Goal: Task Accomplishment & Management: Manage account settings

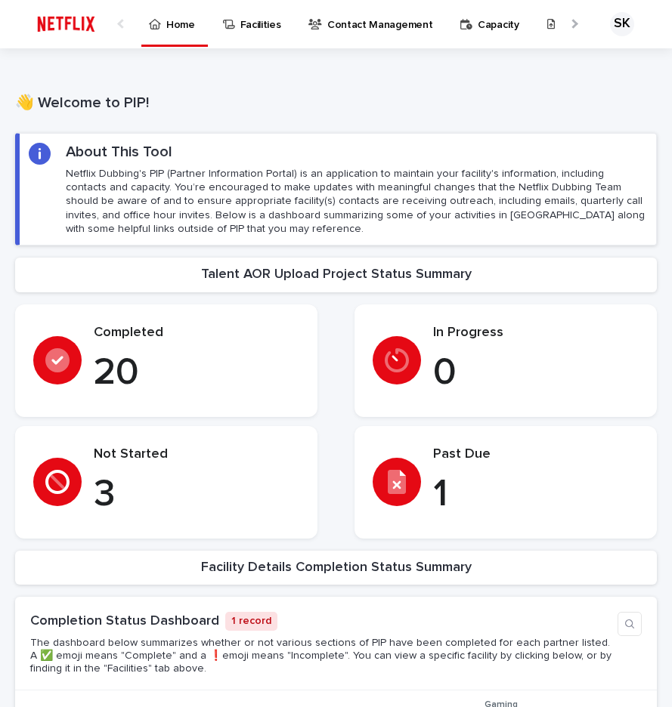
click at [410, 490] on div "Past Due 1" at bounding box center [505, 482] width 266 height 71
click at [568, 26] on div at bounding box center [573, 24] width 10 height 10
click at [446, 26] on p "Talent AORs" at bounding box center [458, 16] width 60 height 32
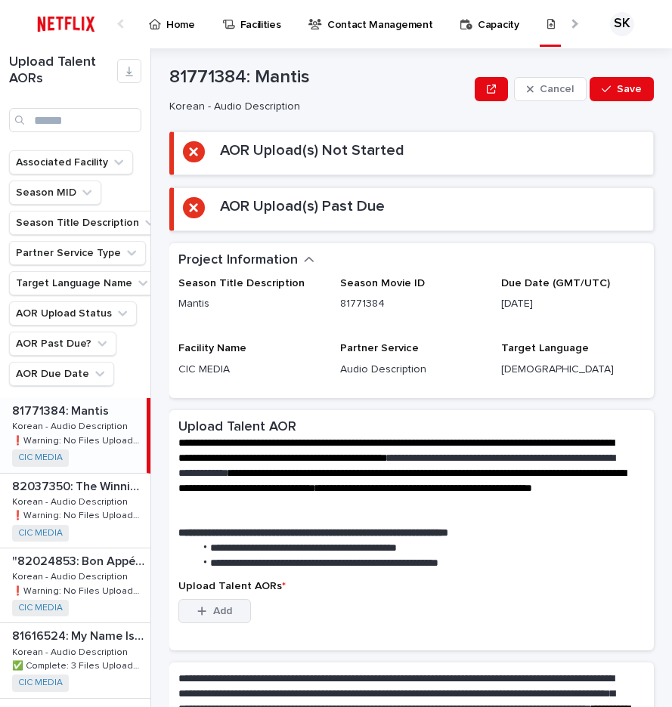
click at [203, 620] on button "Add" at bounding box center [214, 611] width 73 height 24
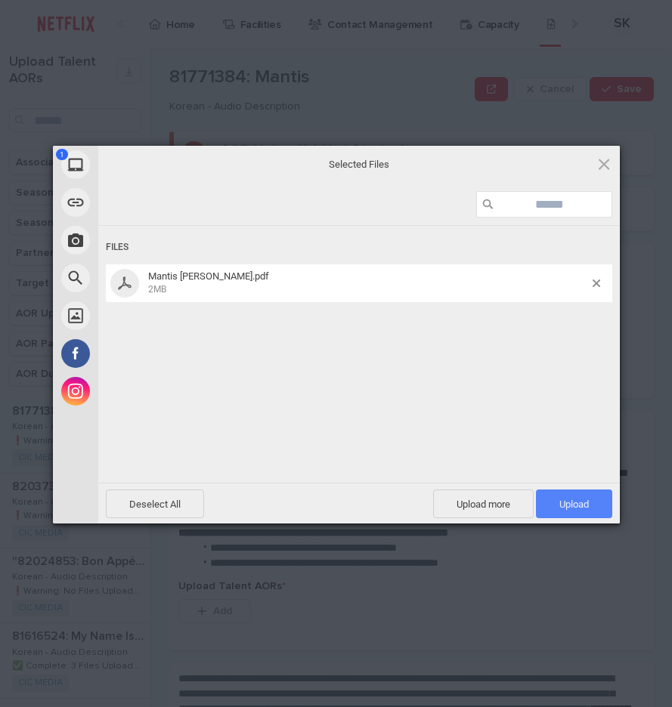
click at [580, 508] on span "Upload 1" at bounding box center [573, 504] width 29 height 11
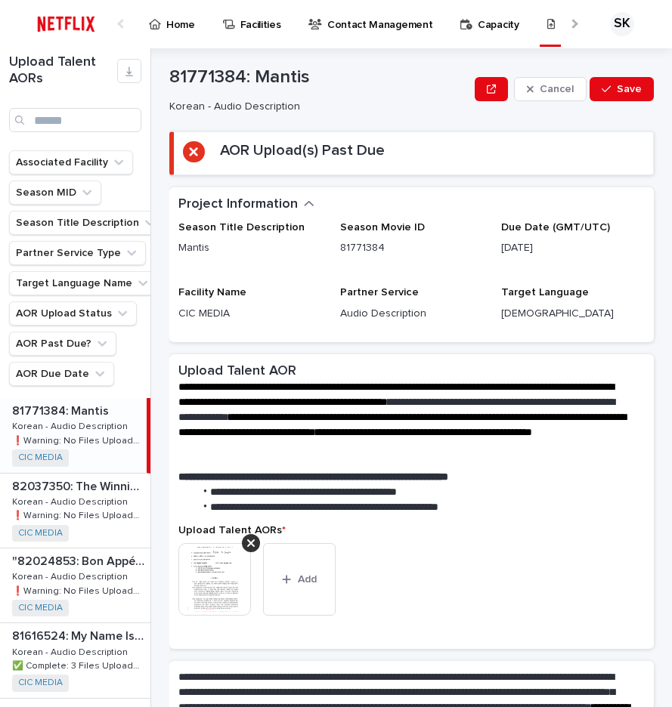
scroll to position [187, 0]
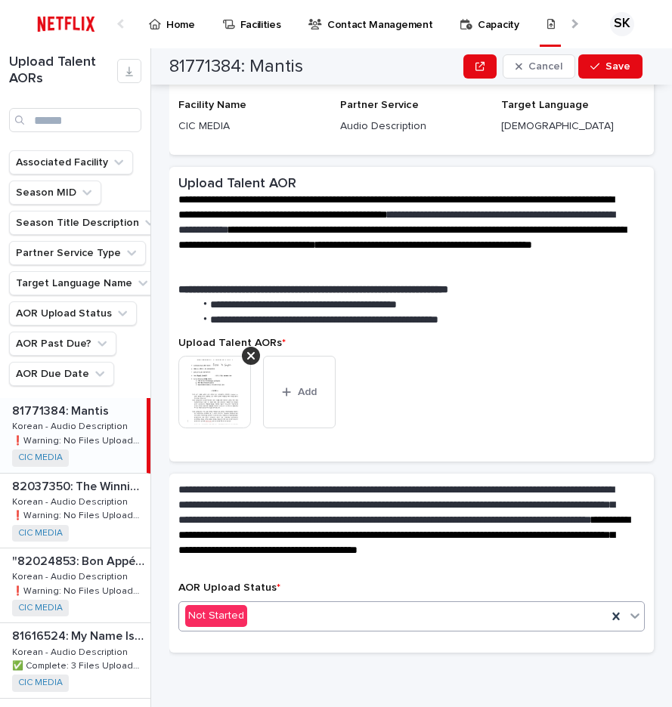
click at [253, 611] on div "Not Started" at bounding box center [393, 616] width 428 height 25
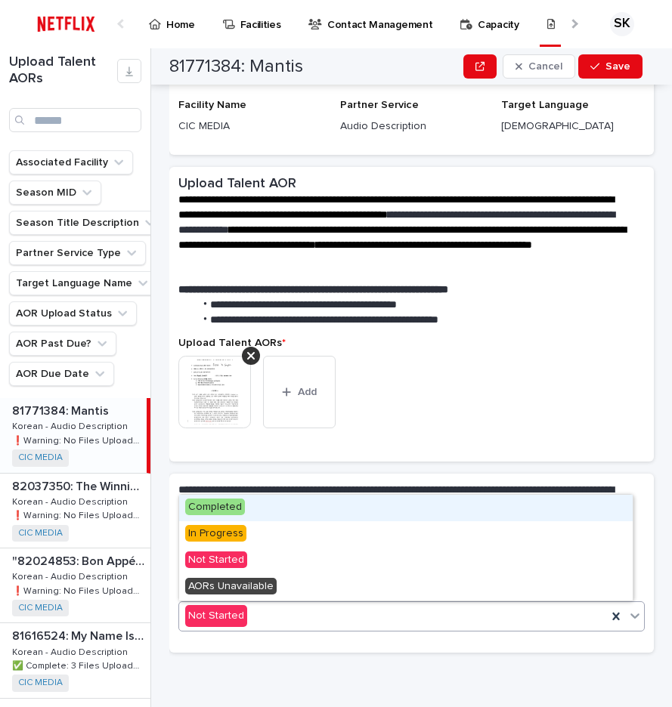
click at [263, 506] on div "Completed" at bounding box center [405, 508] width 453 height 26
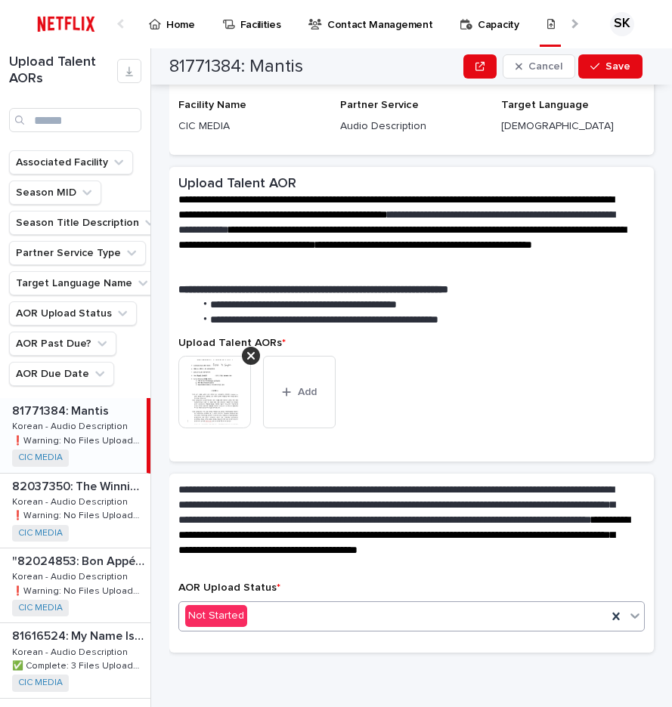
click at [440, 155] on div "Season Title Description Mantis Season Movie ID 81771384 Due Date (GMT/UTC) [DA…" at bounding box center [411, 94] width 484 height 121
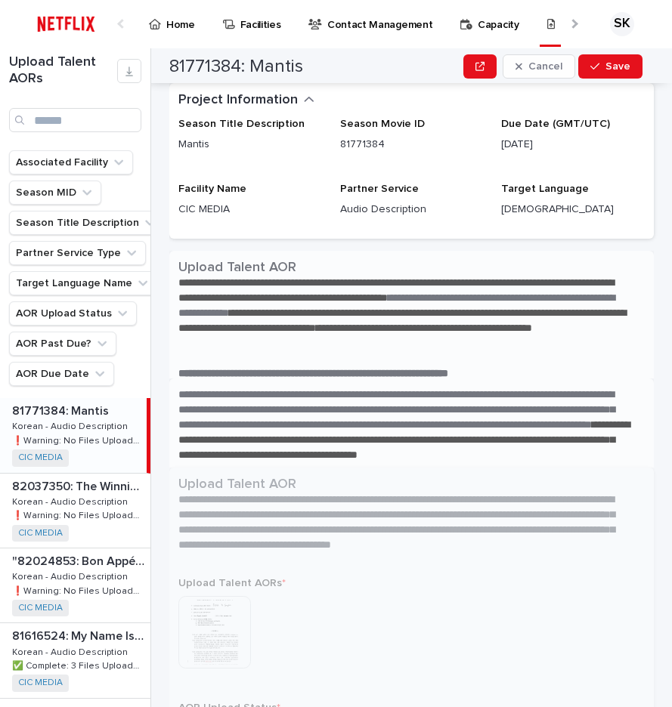
scroll to position [0, 0]
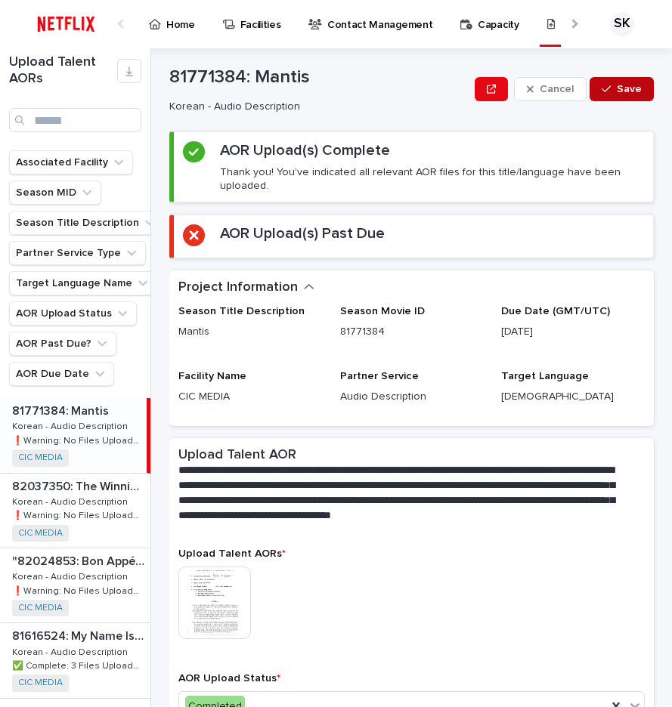
click at [614, 78] on button "Save" at bounding box center [621, 89] width 64 height 24
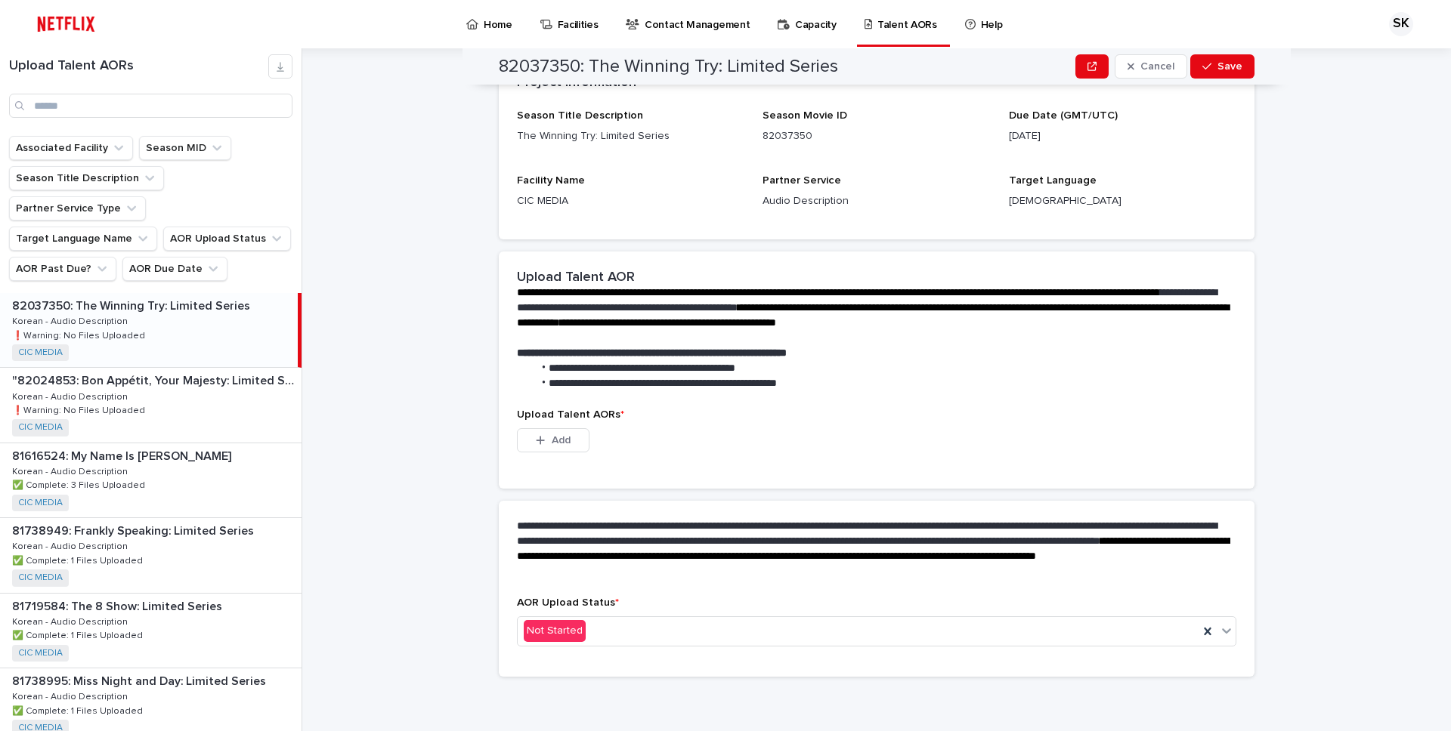
scroll to position [175, 0]
click at [168, 293] on div "82037350: The Winning Try: Limited Series 82037350: The Winning Try: Limited Se…" at bounding box center [149, 330] width 298 height 74
click at [559, 424] on div "Upload Talent AORs * This file cannot be opened Download File Add" at bounding box center [876, 439] width 719 height 61
click at [558, 446] on button "Add" at bounding box center [553, 440] width 73 height 24
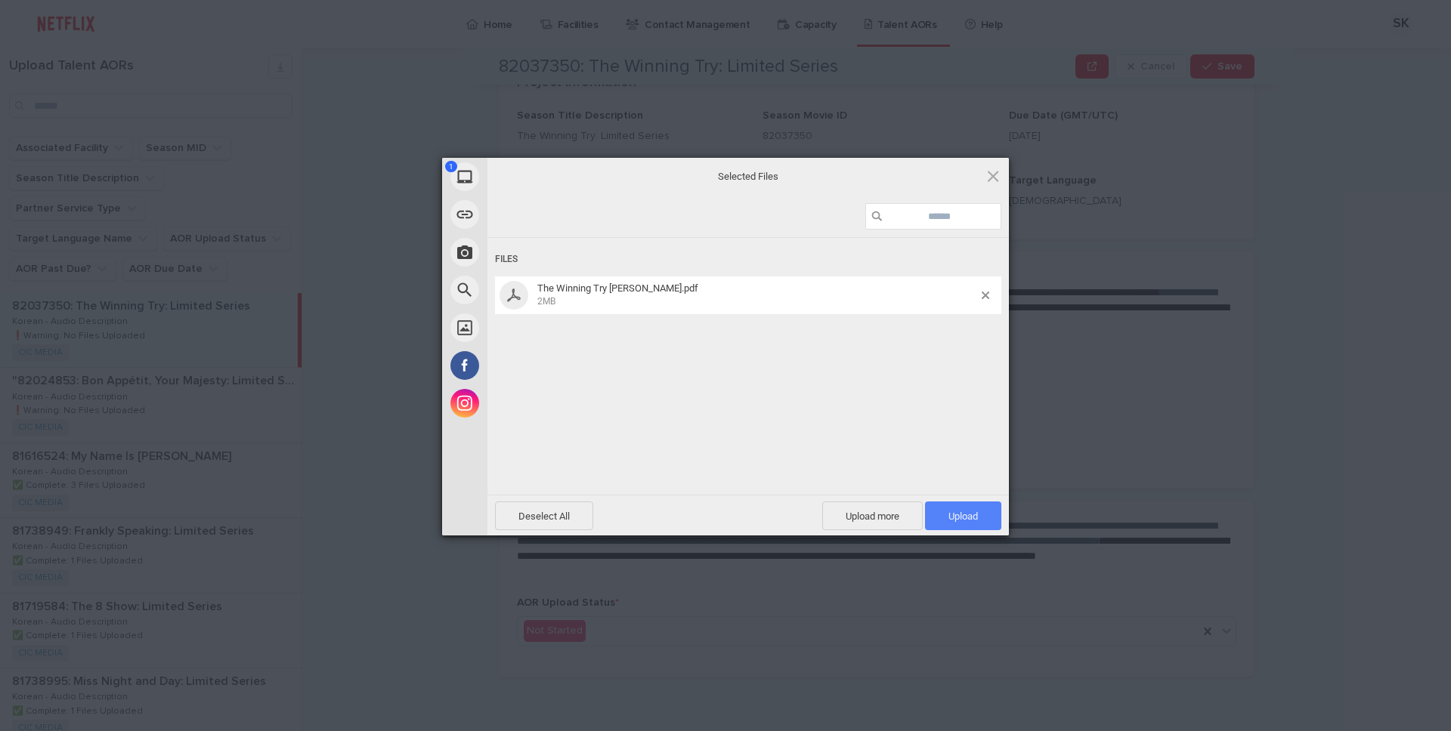
click at [972, 511] on span "Upload 1" at bounding box center [962, 516] width 29 height 11
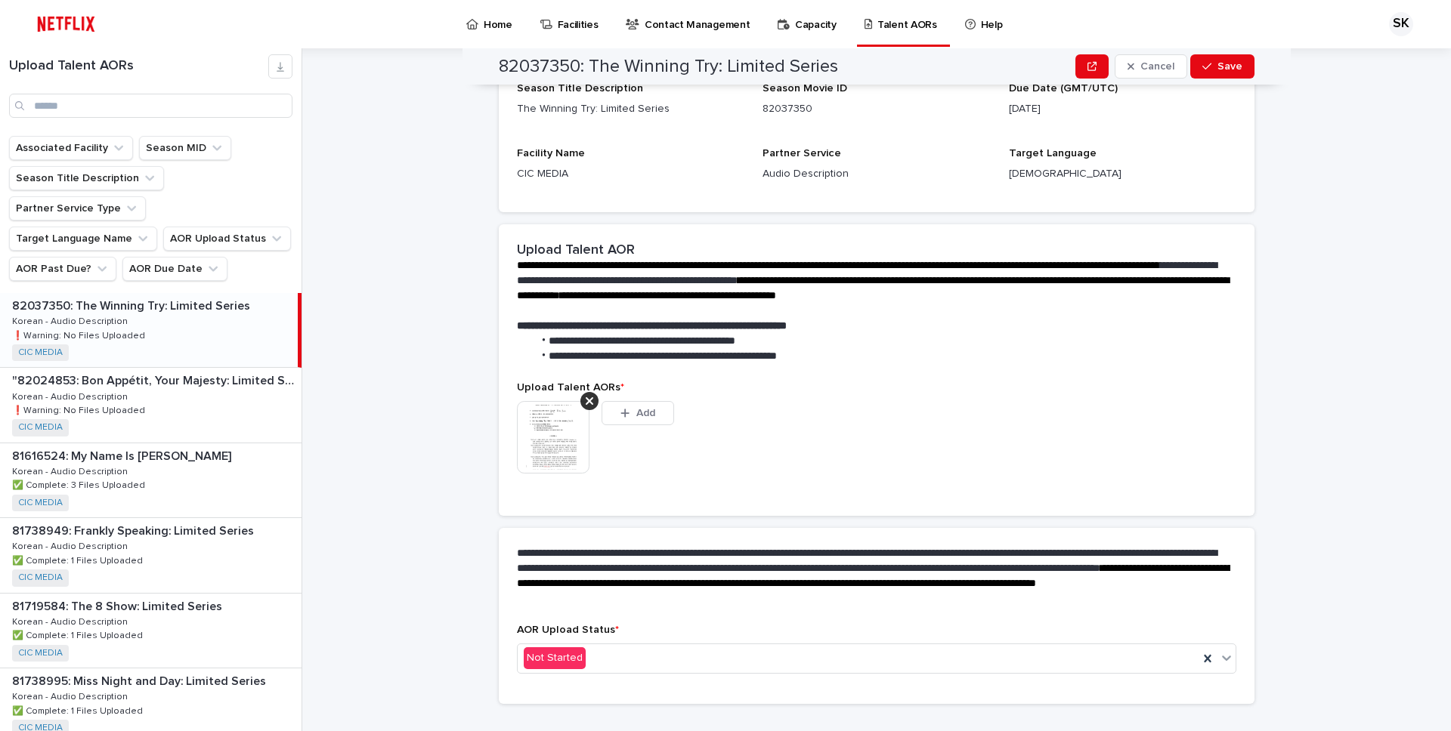
scroll to position [155, 0]
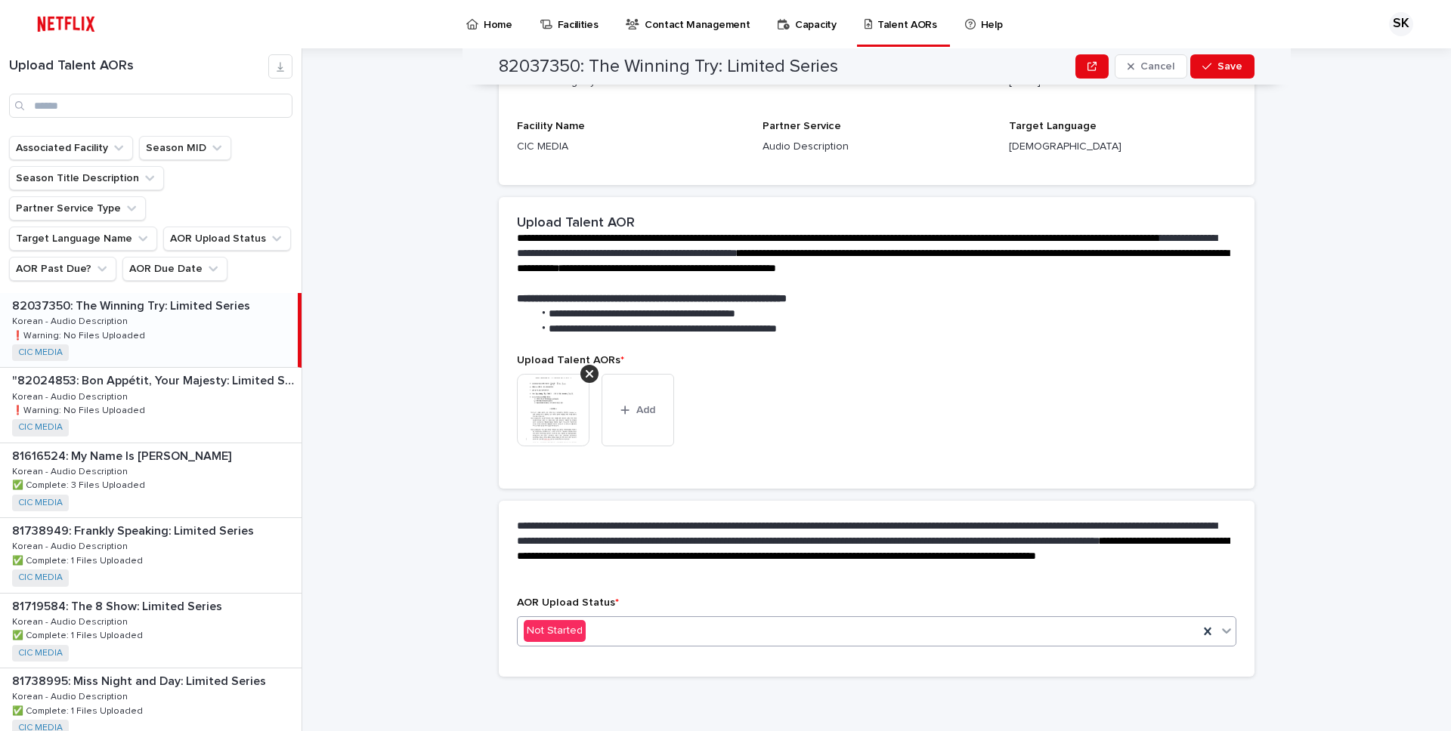
click at [624, 626] on div "Not Started" at bounding box center [858, 631] width 681 height 25
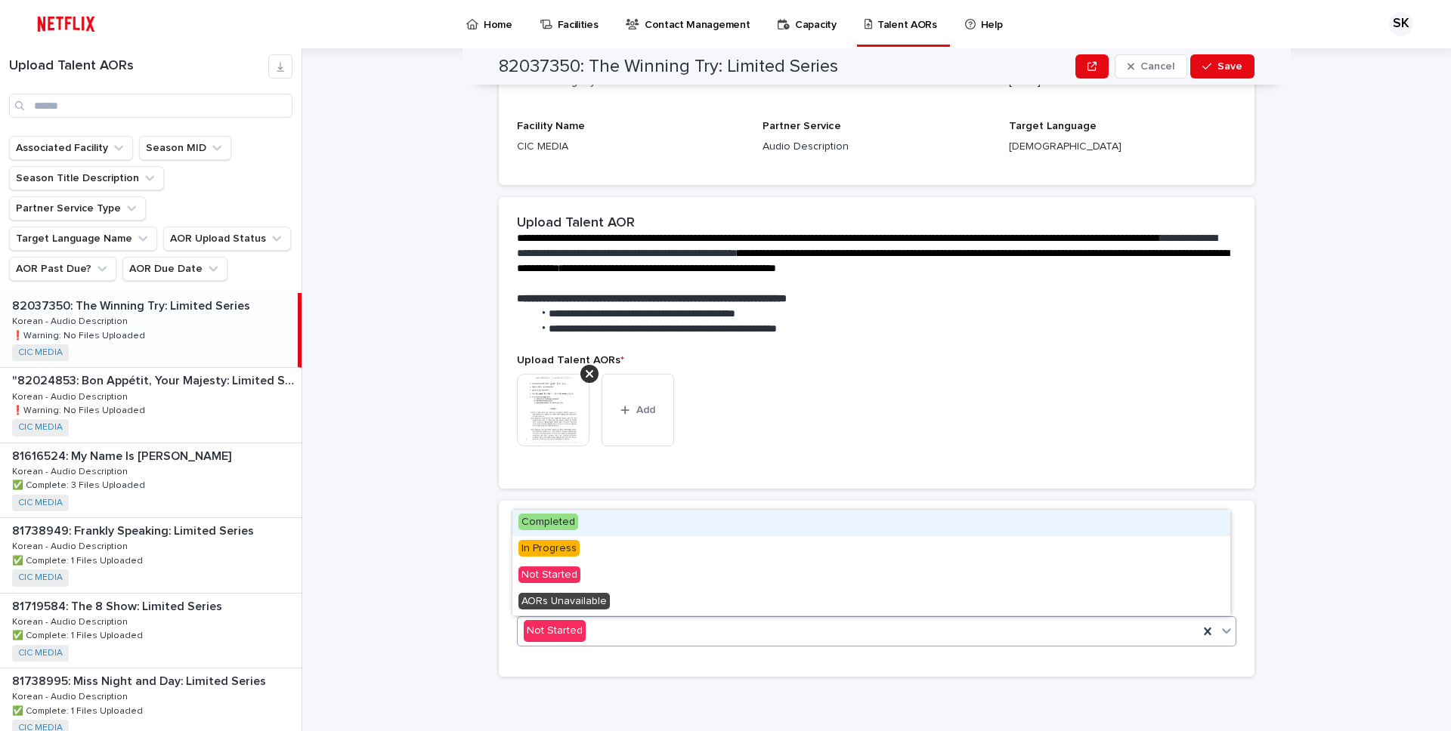
click at [657, 505] on div "**********" at bounding box center [877, 549] width 756 height 97
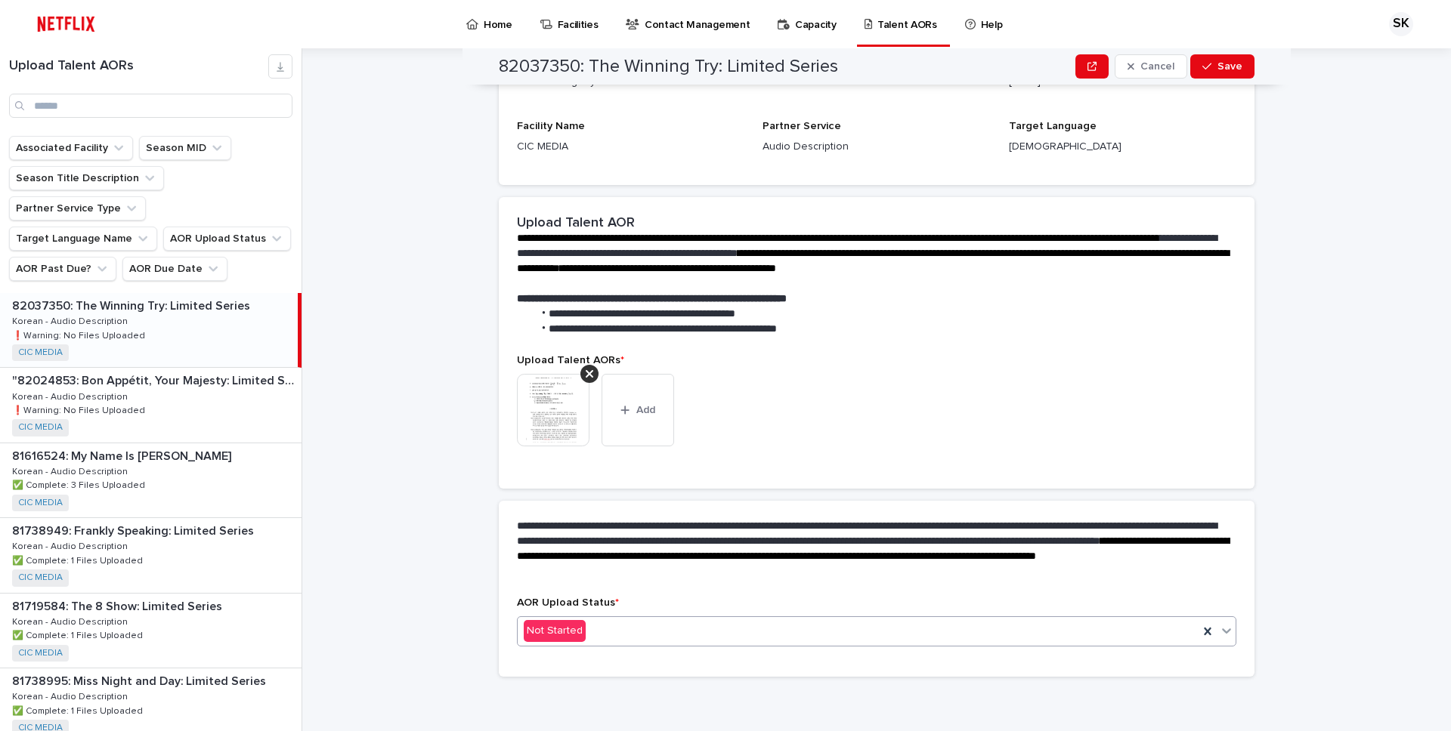
click at [594, 630] on div "Not Started" at bounding box center [858, 631] width 681 height 25
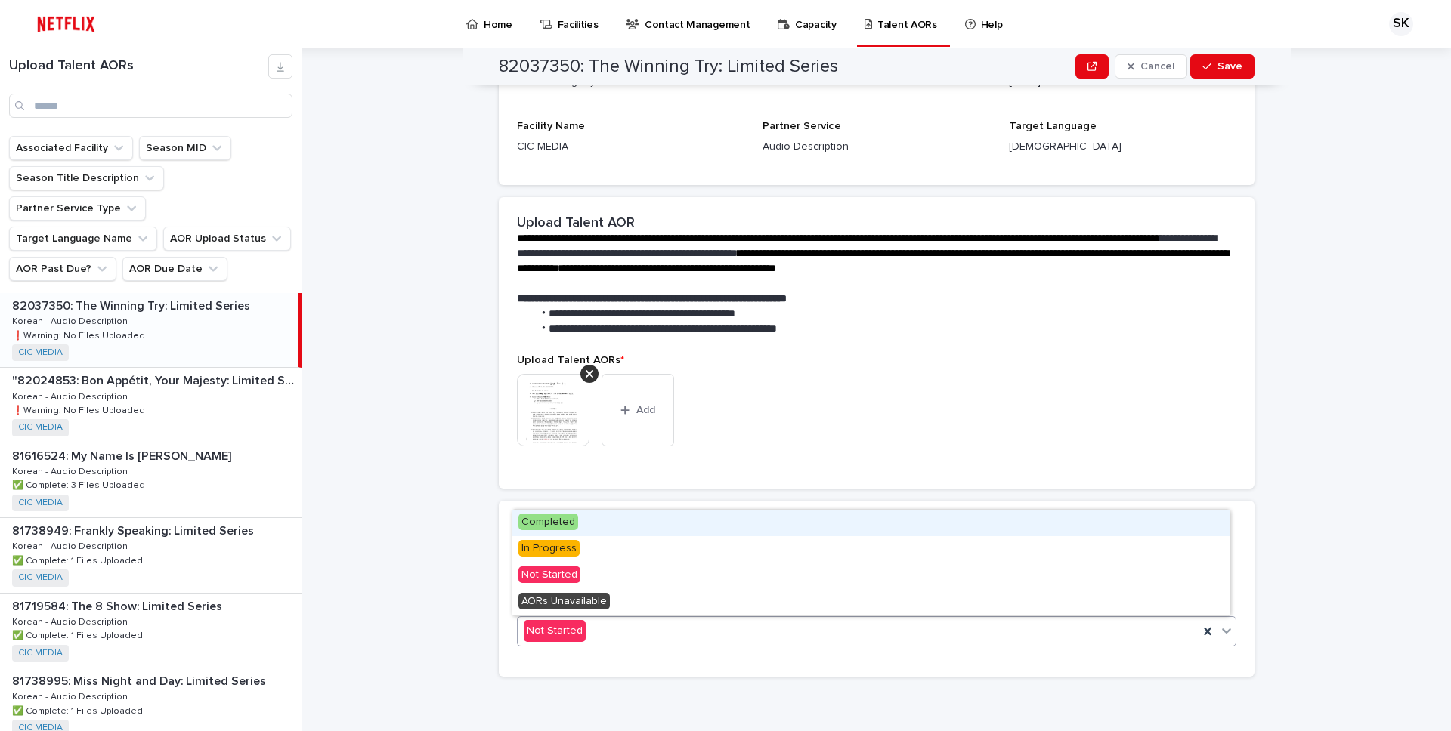
click at [635, 527] on div "Completed" at bounding box center [871, 523] width 718 height 26
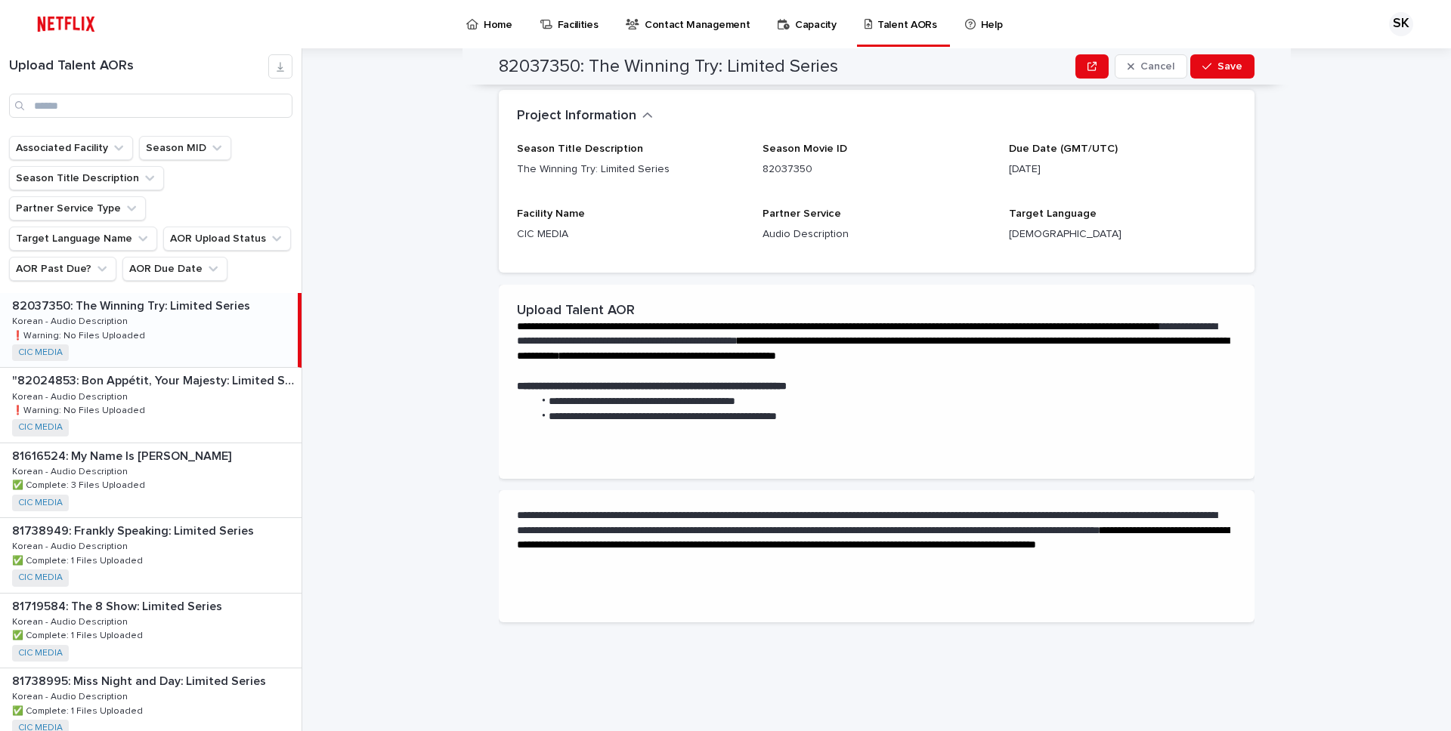
scroll to position [0, 0]
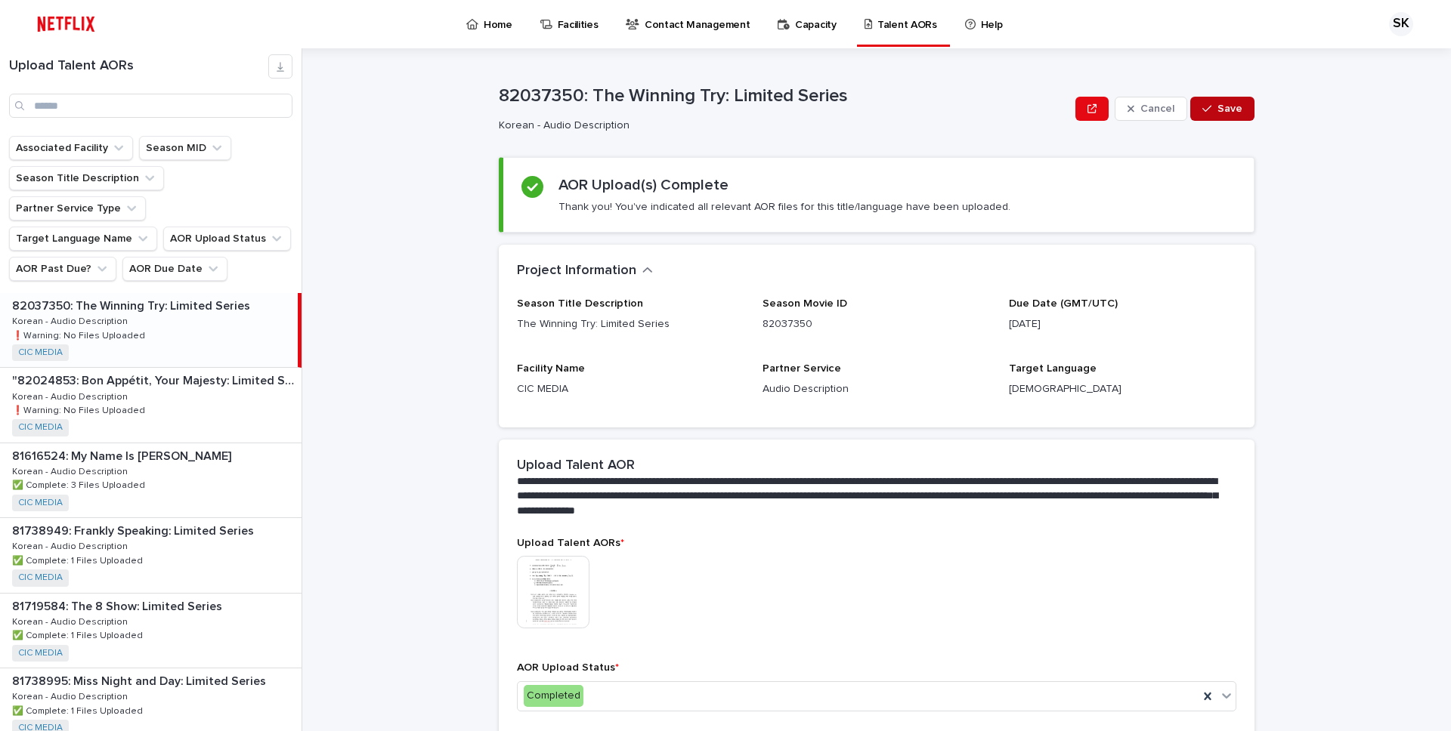
click at [1204, 104] on icon "button" at bounding box center [1206, 109] width 9 height 11
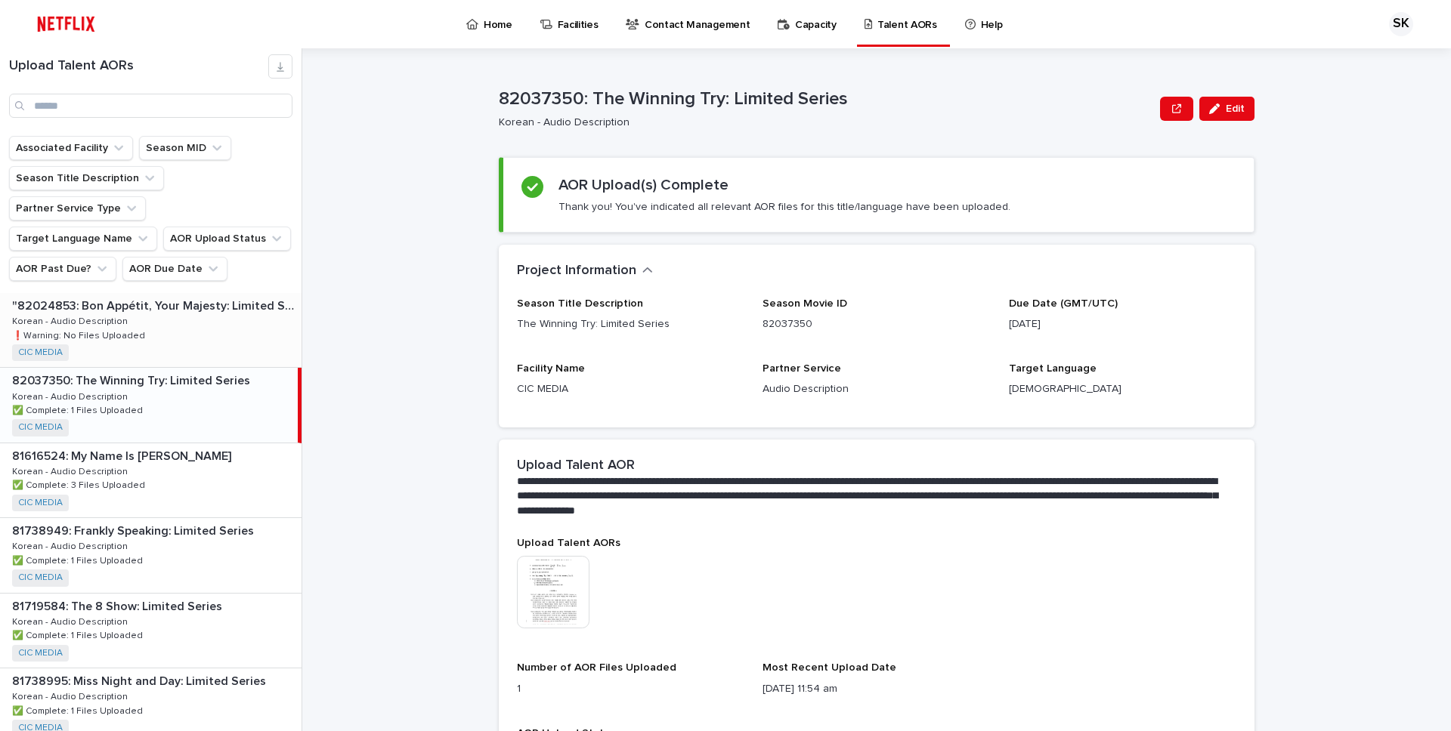
click at [250, 293] on div ""82024853: Bon Appétit, Your Majesty: Limited Series" "82024853: Bon Appétit, Y…" at bounding box center [150, 330] width 301 height 74
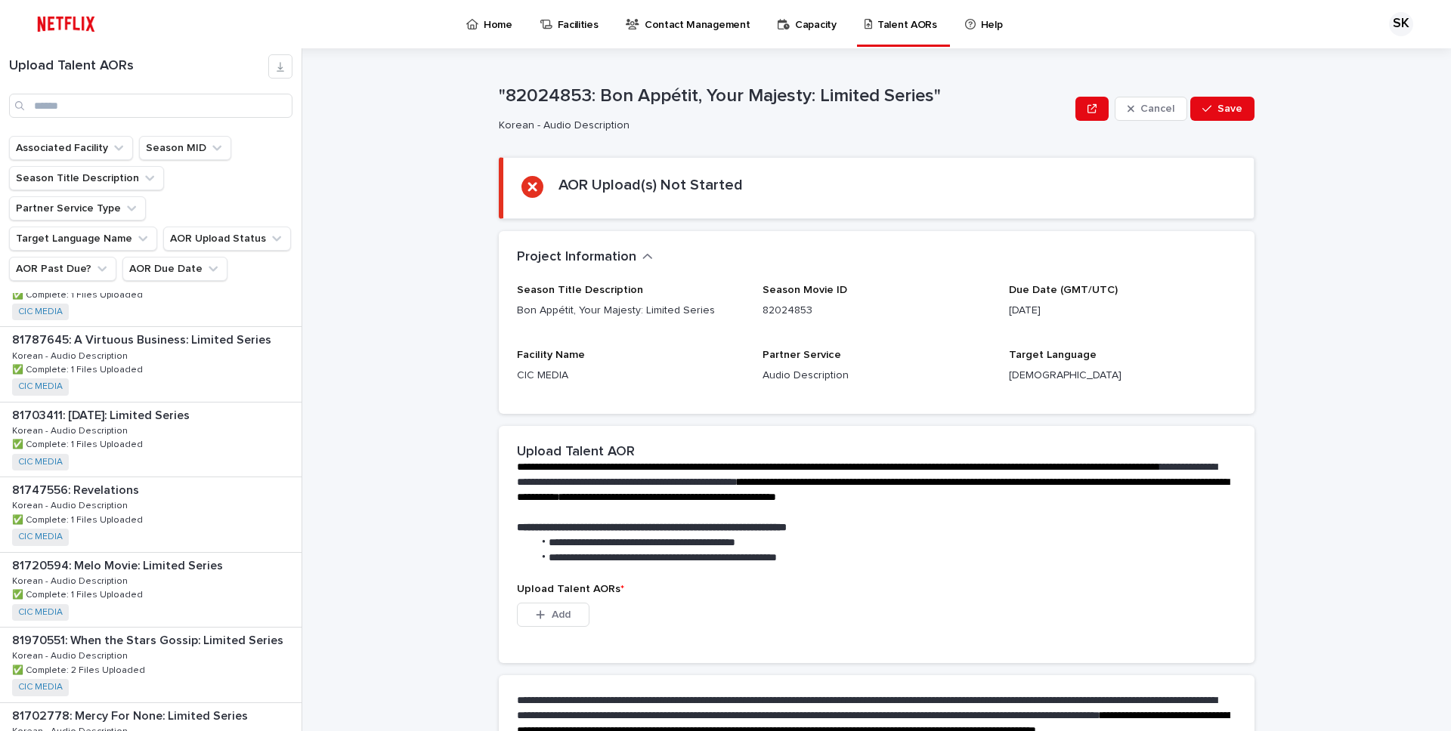
scroll to position [1309, 0]
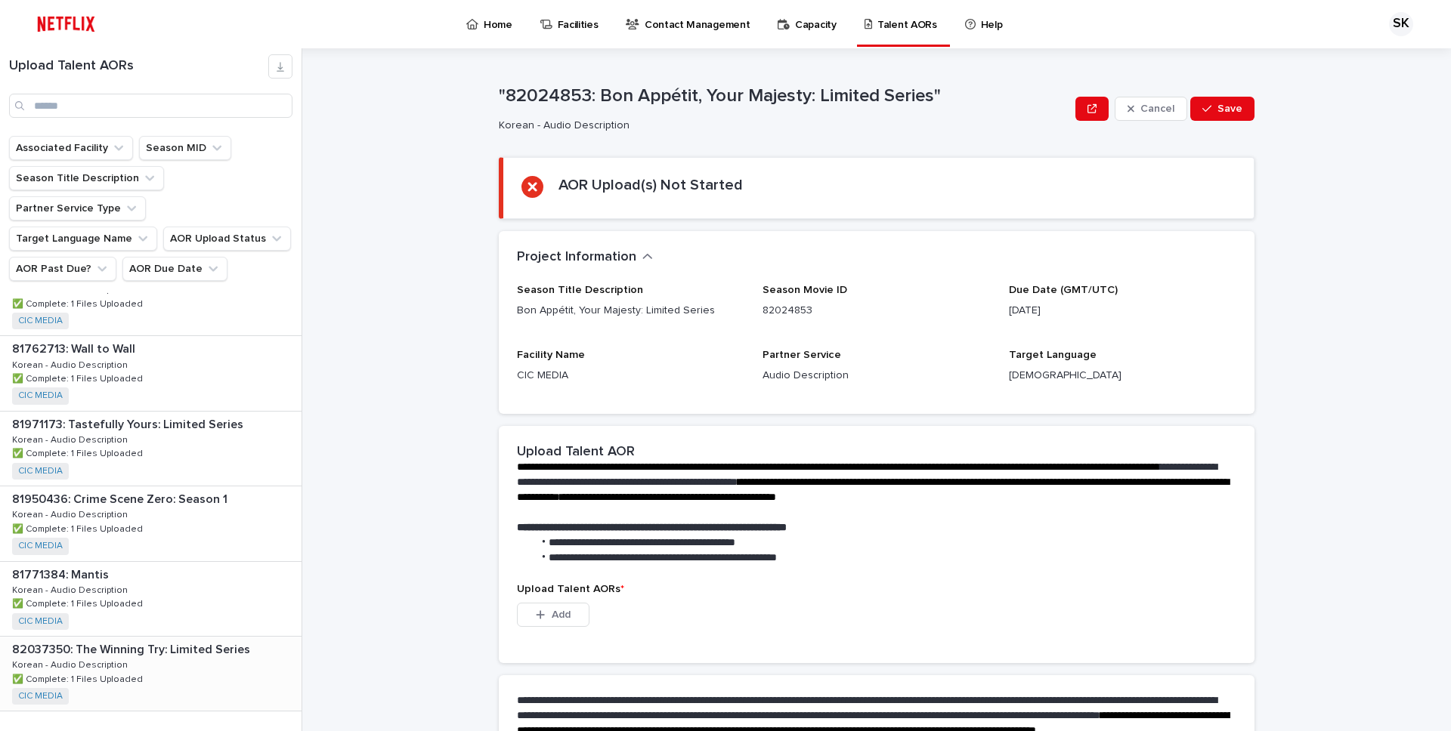
click at [79, 640] on p "82037350: The Winning Try: Limited Series" at bounding box center [132, 648] width 241 height 17
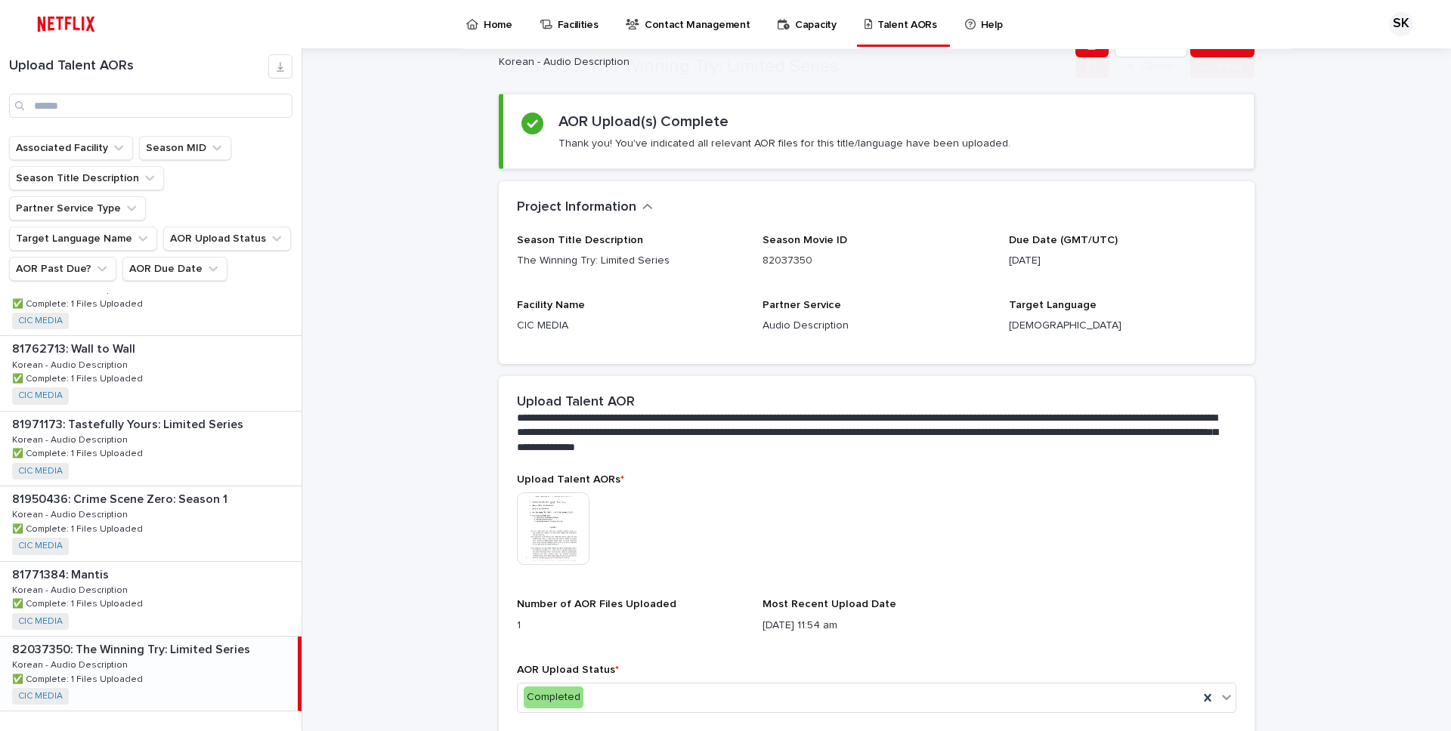
scroll to position [130, 0]
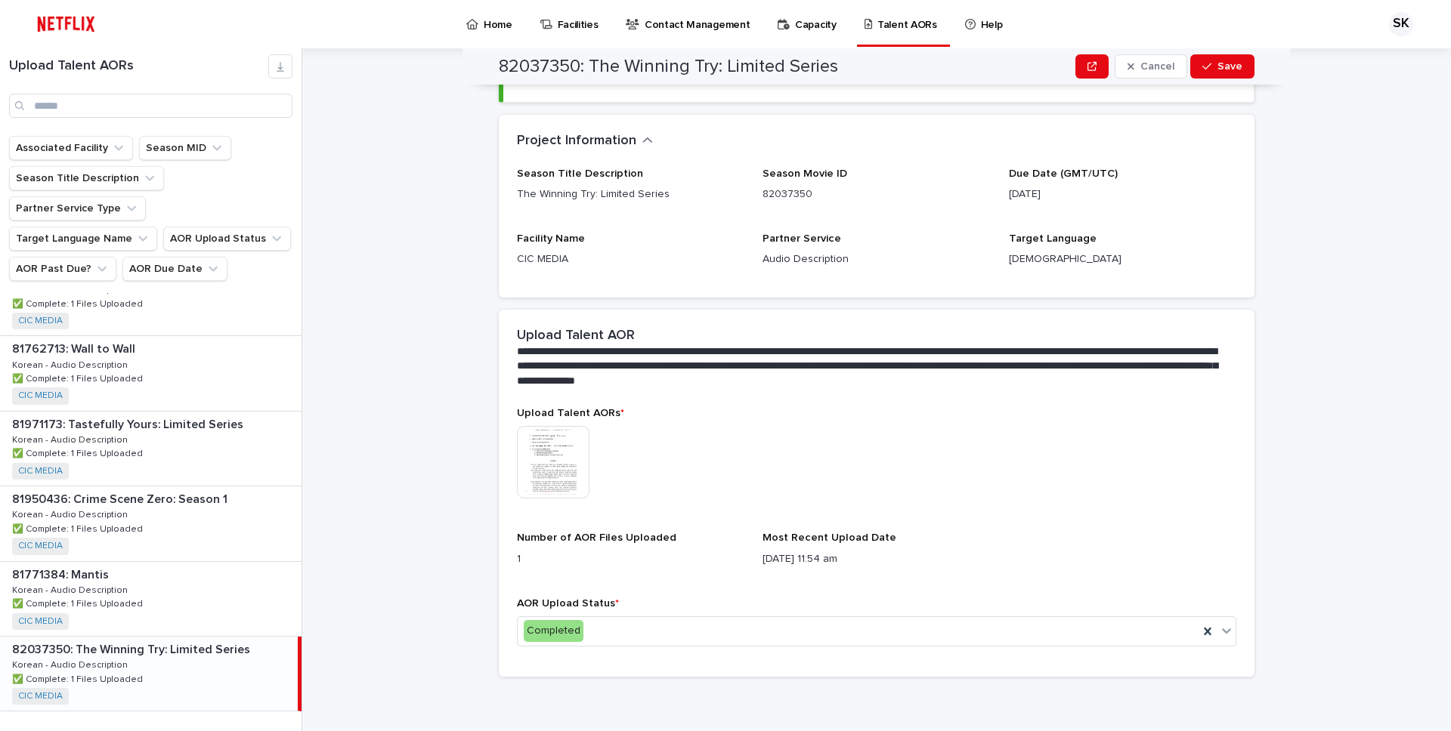
click at [509, 454] on div "Upload Talent AORs * This file cannot be opened Download File Number of AOR Fil…" at bounding box center [877, 542] width 756 height 270
click at [553, 460] on img at bounding box center [553, 462] width 73 height 73
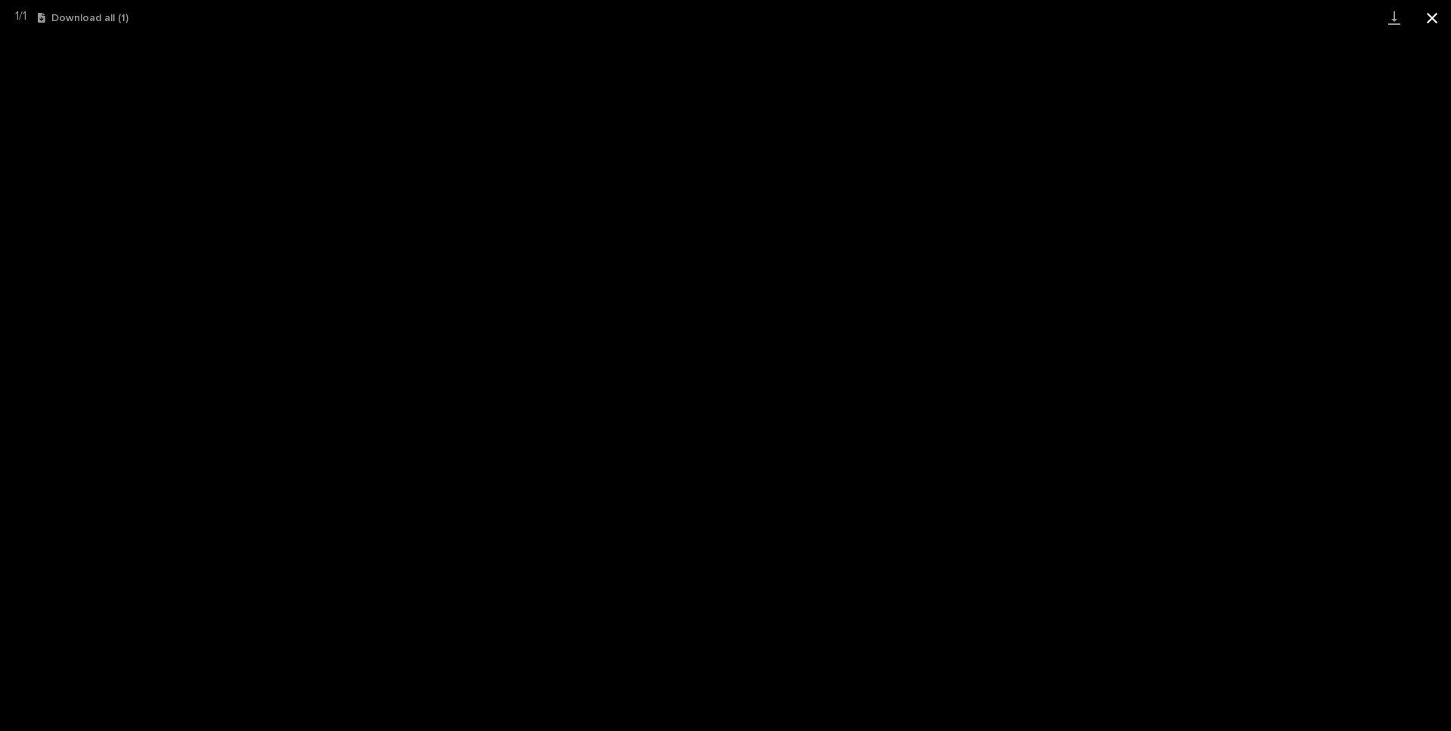
click at [1440, 22] on button "Close gallery" at bounding box center [1432, 18] width 38 height 36
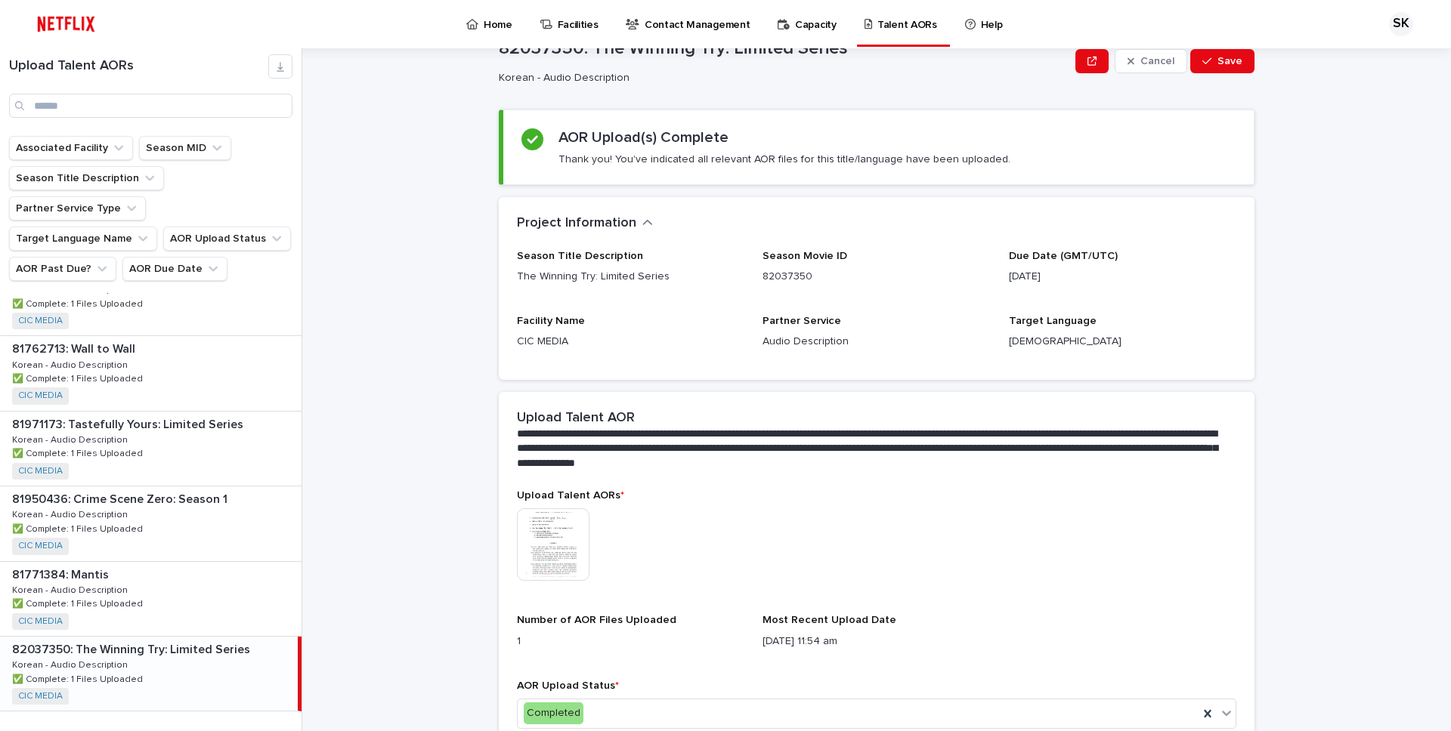
scroll to position [0, 0]
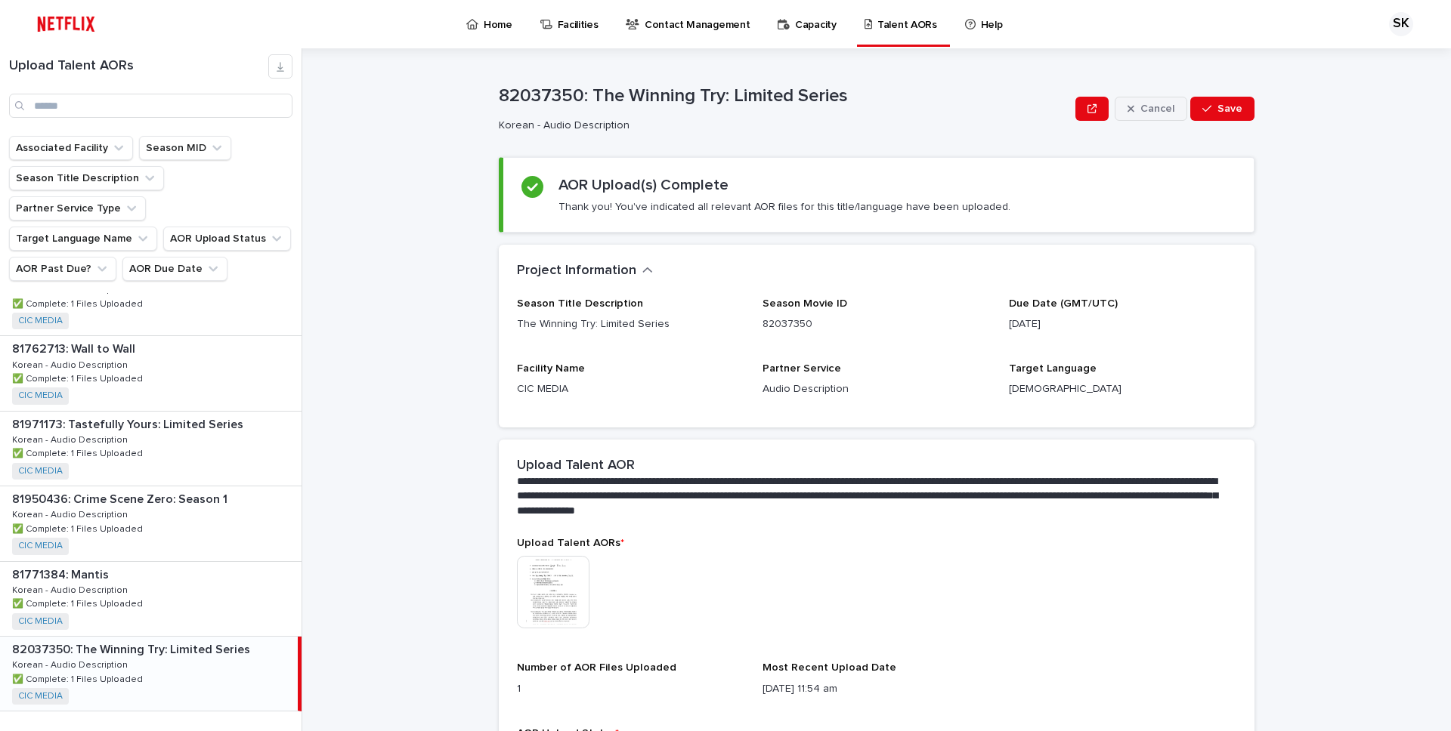
click at [1166, 101] on button "Cancel" at bounding box center [1150, 109] width 73 height 24
click at [1200, 112] on button "Edit" at bounding box center [1226, 109] width 55 height 24
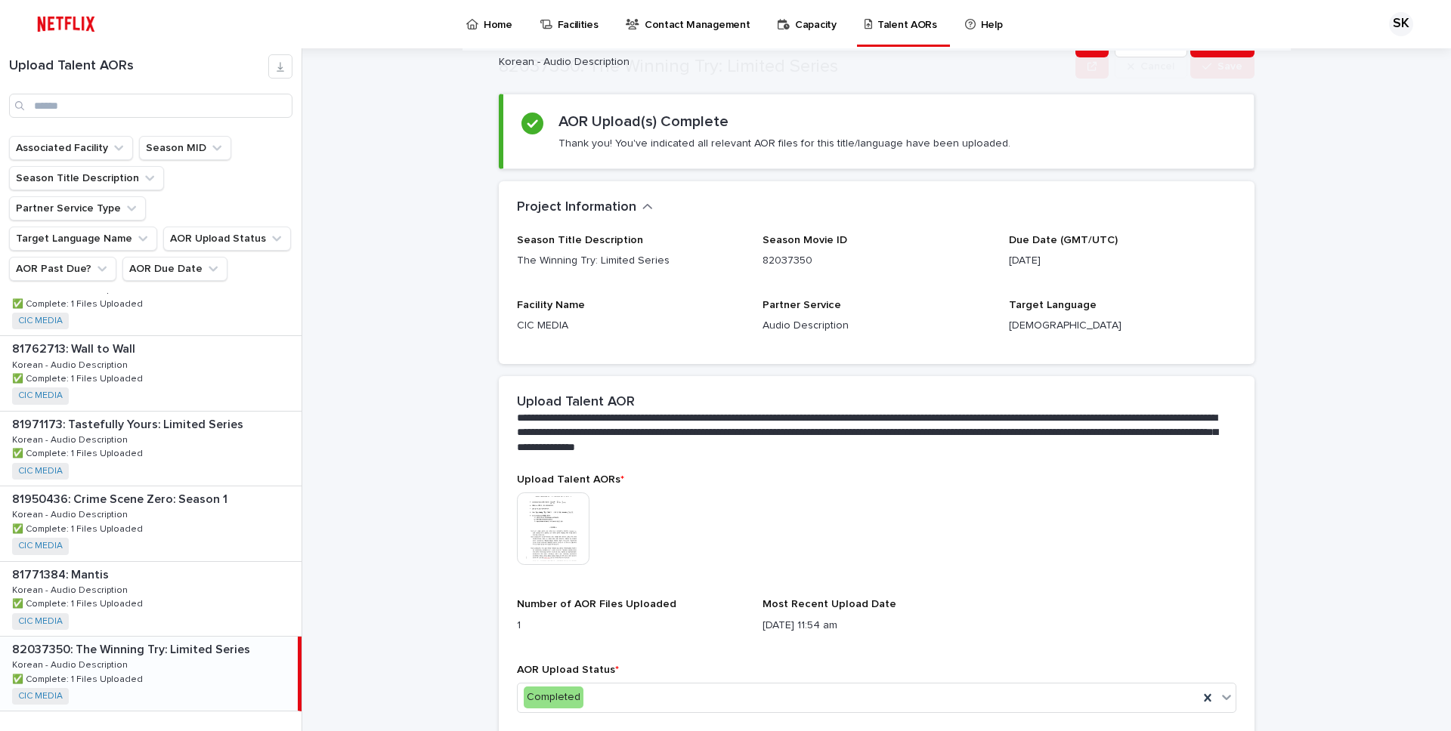
scroll to position [130, 0]
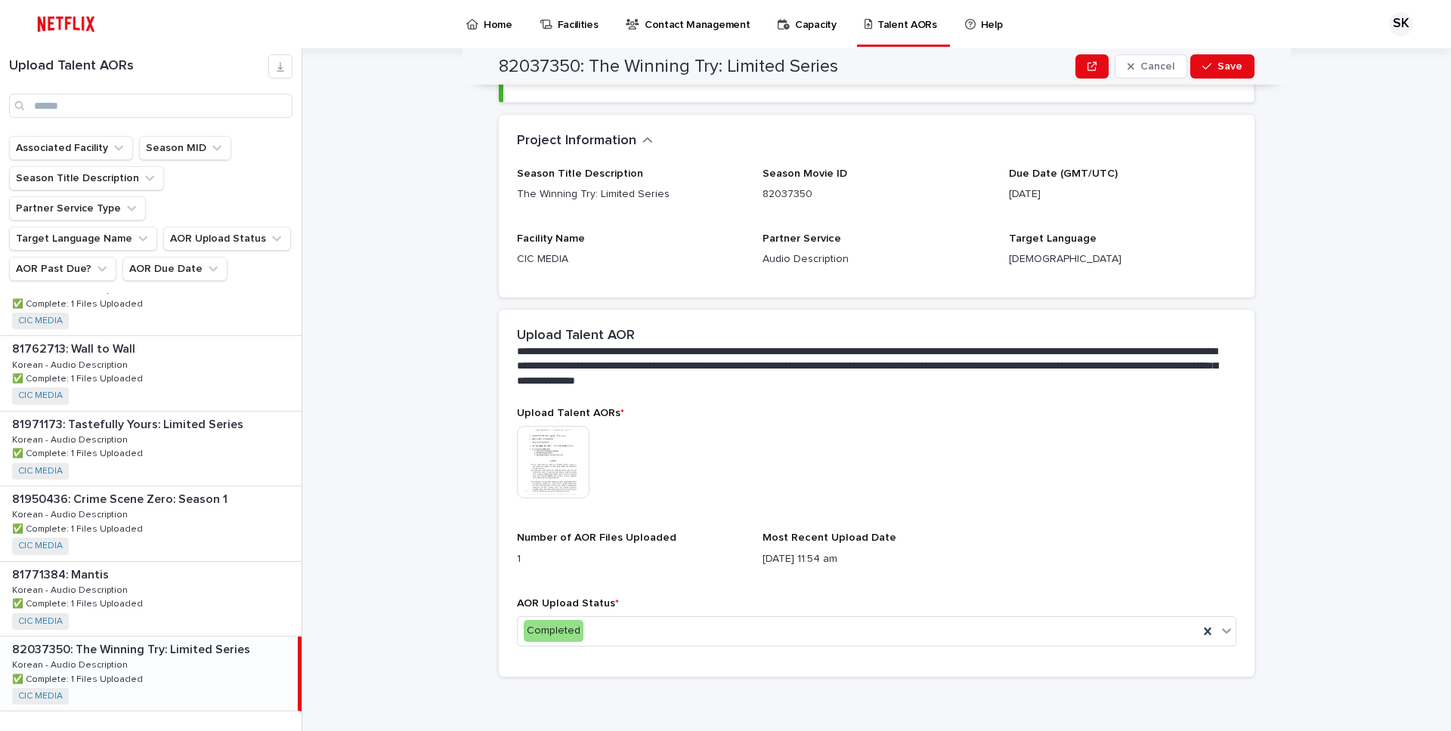
click at [555, 466] on img at bounding box center [553, 462] width 73 height 73
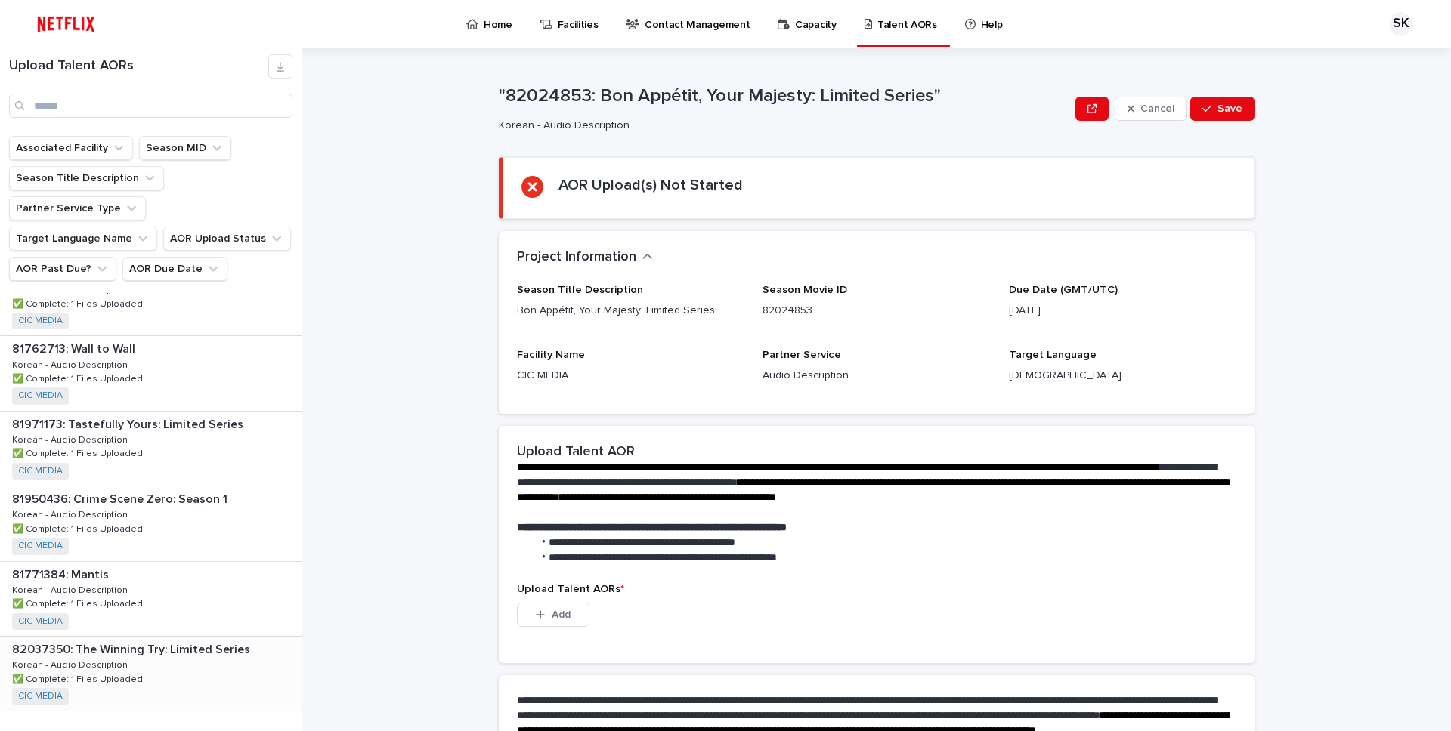
click at [155, 637] on div "82037350: The Winning Try: Limited Series 82037350: The Winning Try: Limited Se…" at bounding box center [150, 674] width 301 height 74
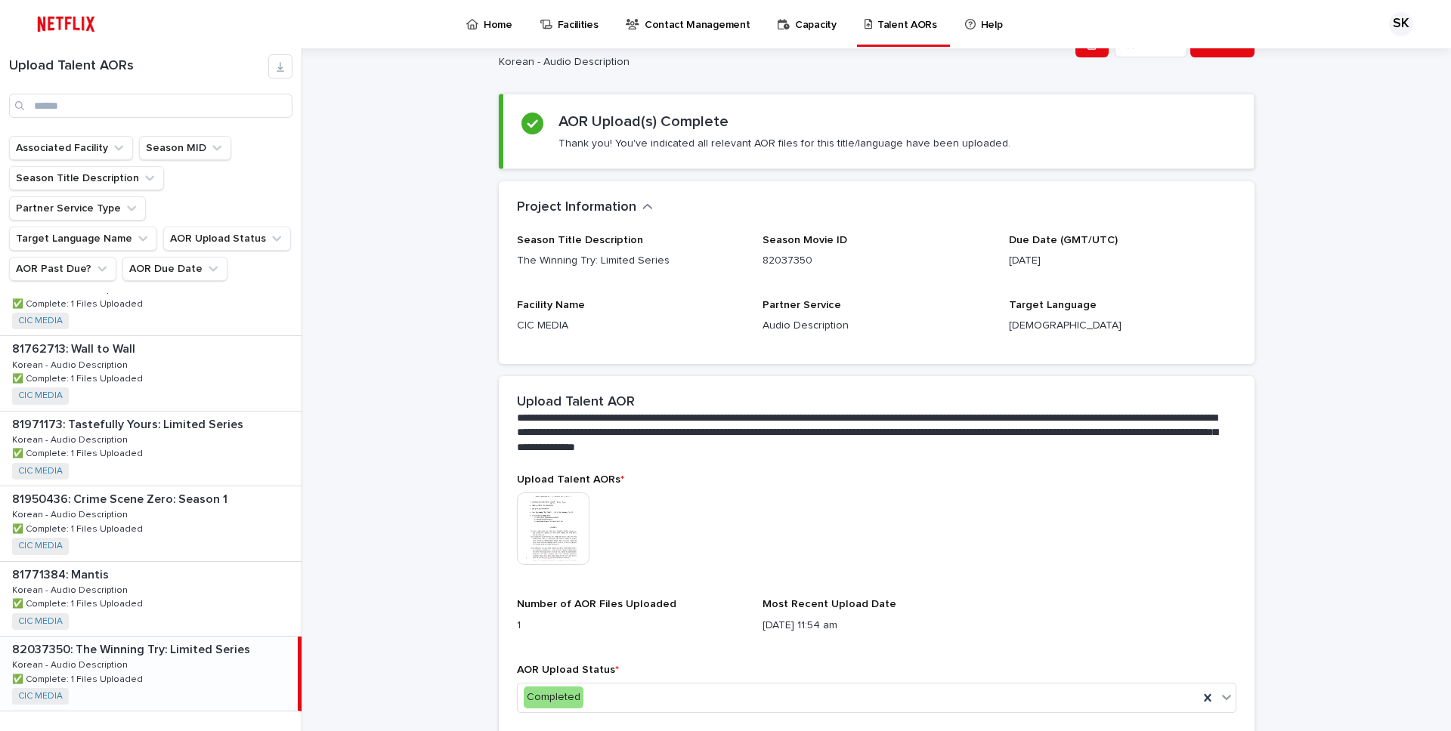
scroll to position [130, 0]
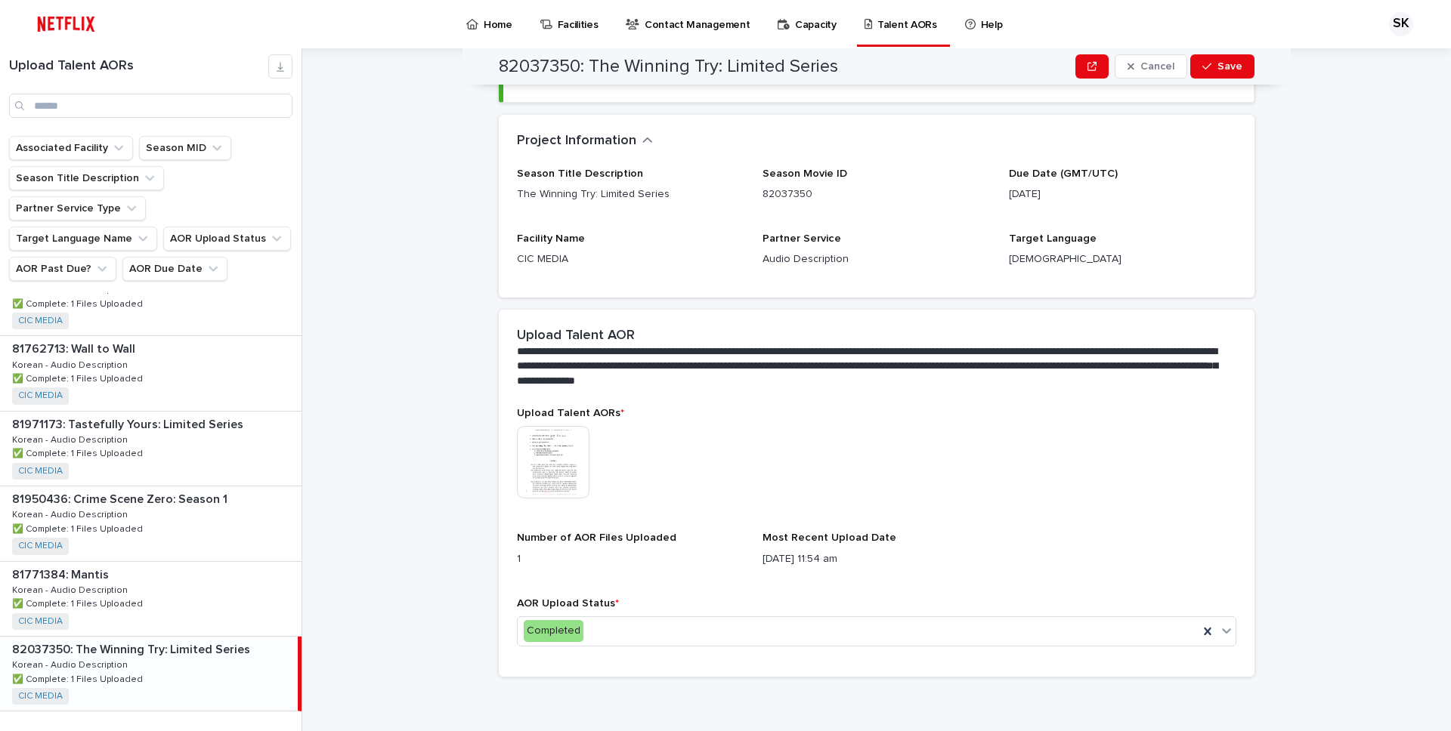
click at [1148, 79] on div "82037350: The Winning Try: Limited Series Cancel Save" at bounding box center [877, 66] width 756 height 36
click at [1150, 66] on span "Cancel" at bounding box center [1157, 66] width 34 height 11
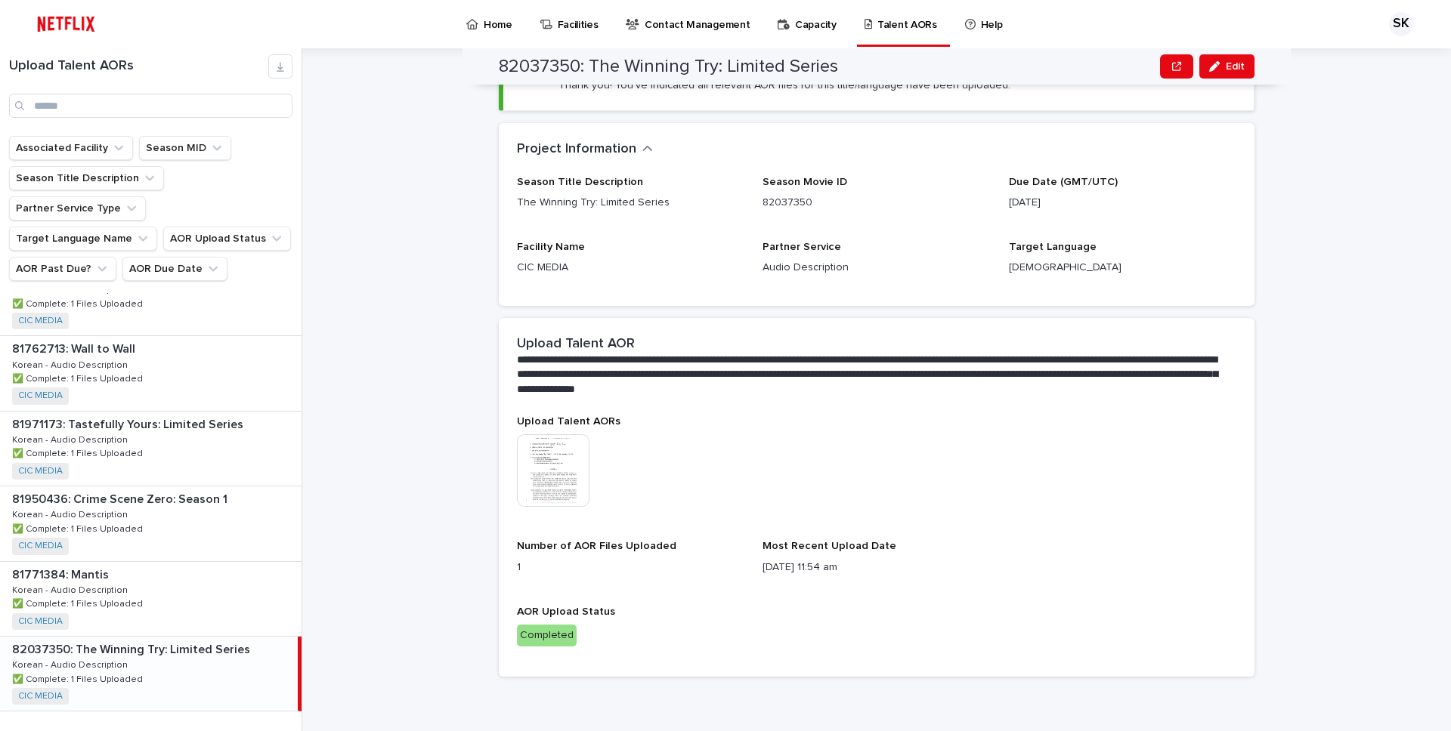
scroll to position [122, 0]
click at [571, 450] on img at bounding box center [553, 470] width 73 height 73
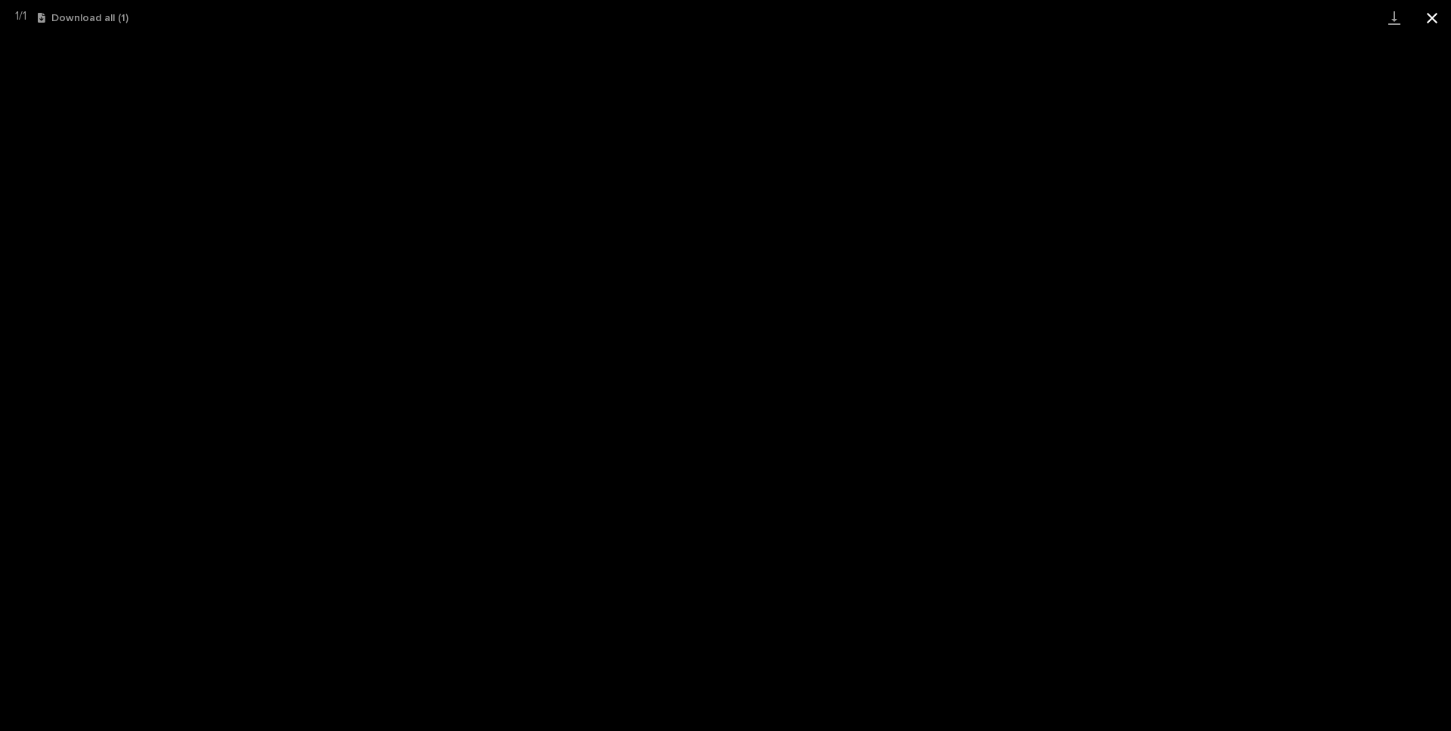
click at [1422, 15] on button "Close gallery" at bounding box center [1432, 18] width 38 height 36
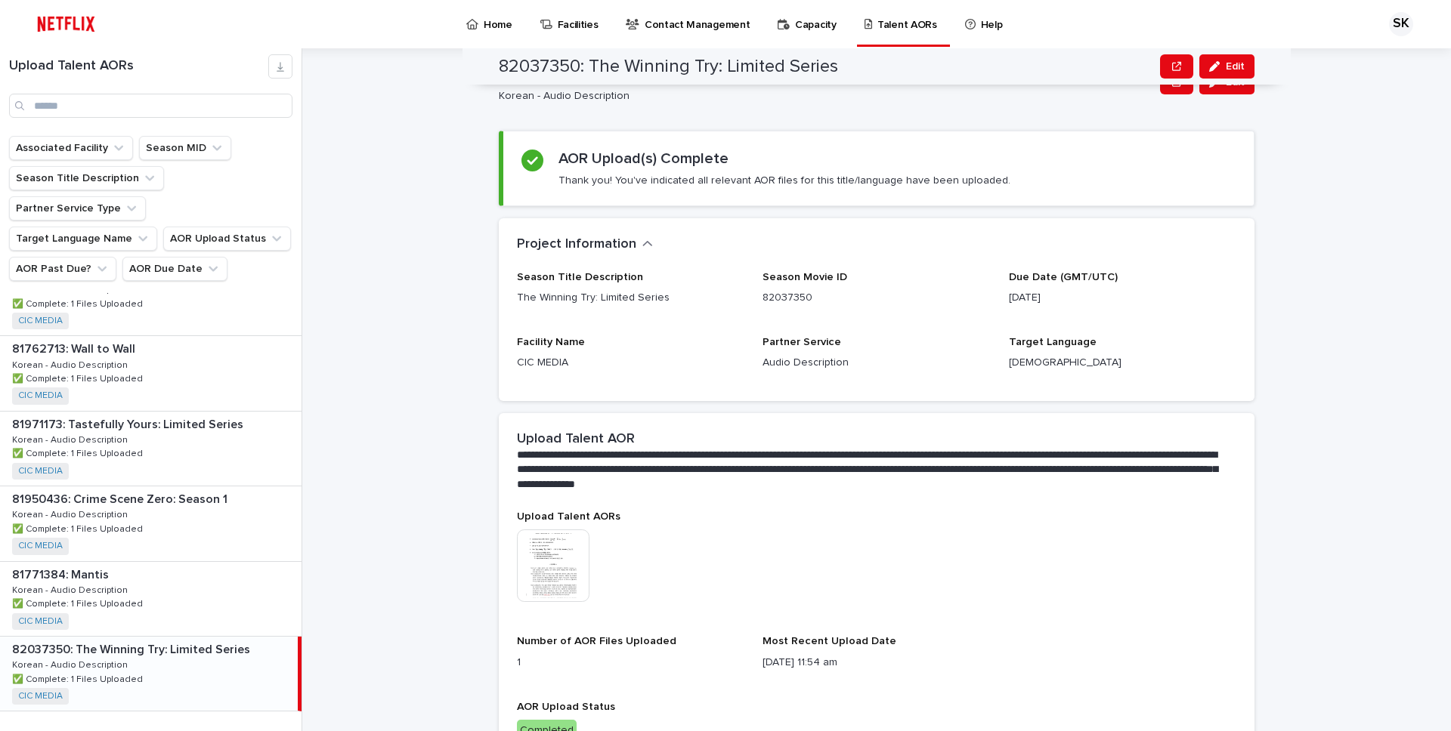
scroll to position [0, 0]
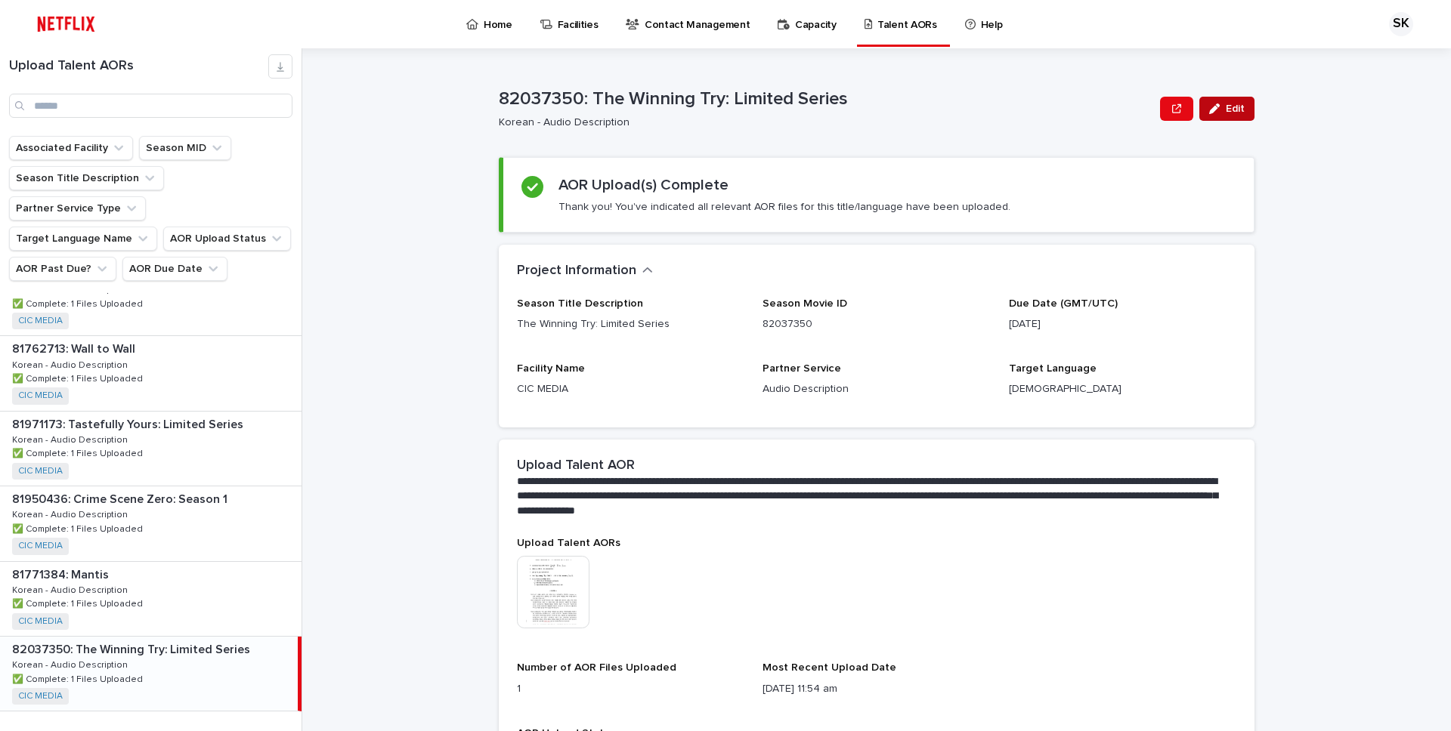
click at [1212, 111] on icon "button" at bounding box center [1214, 109] width 11 height 11
click at [544, 594] on img at bounding box center [553, 592] width 73 height 73
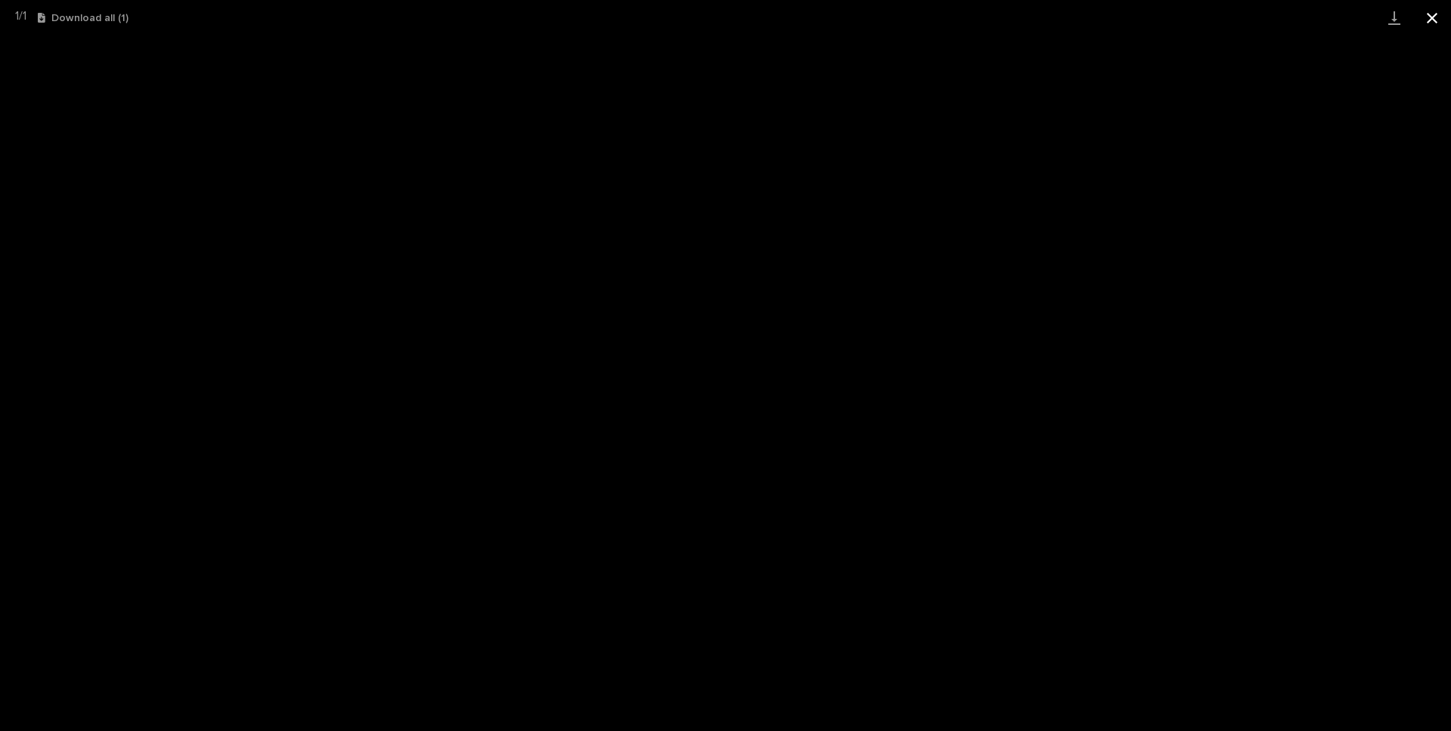
click at [1421, 24] on button "Close gallery" at bounding box center [1432, 18] width 38 height 36
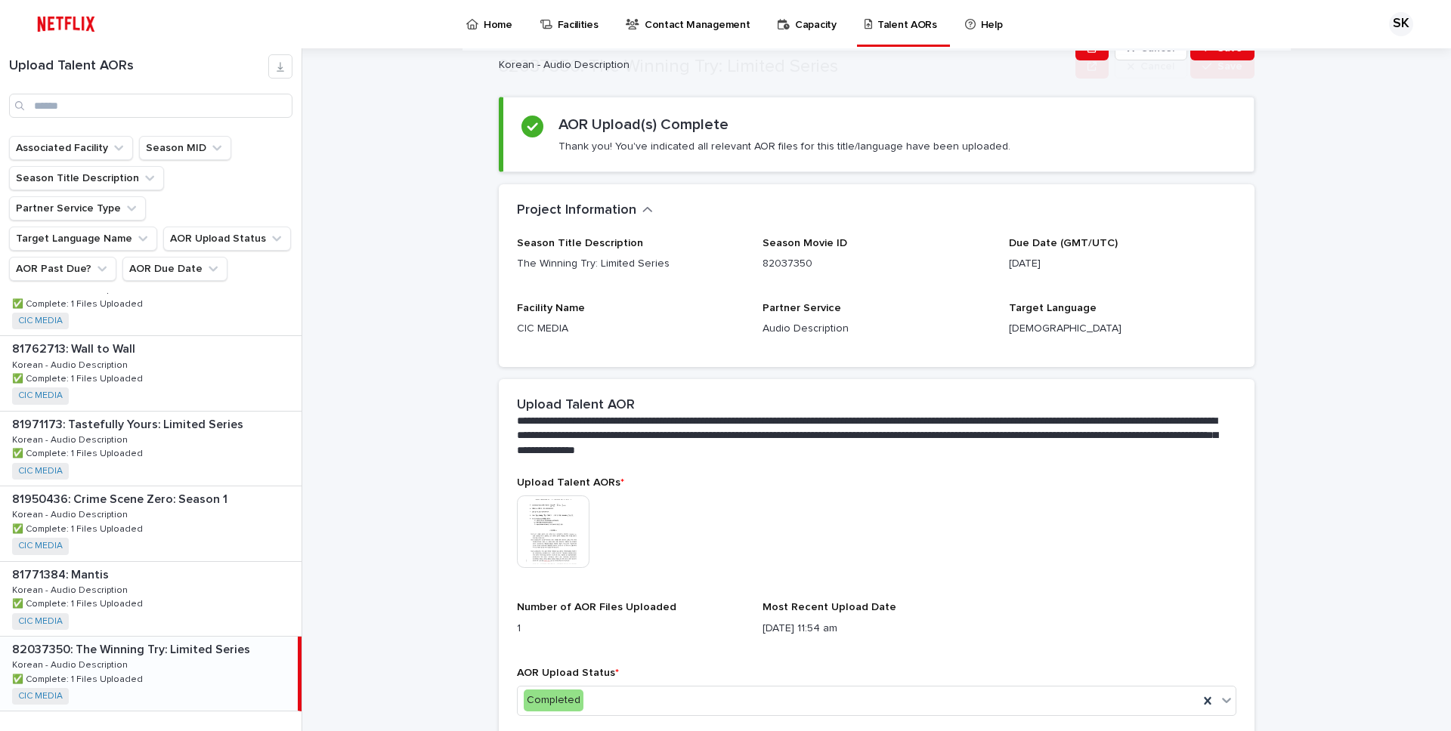
scroll to position [130, 0]
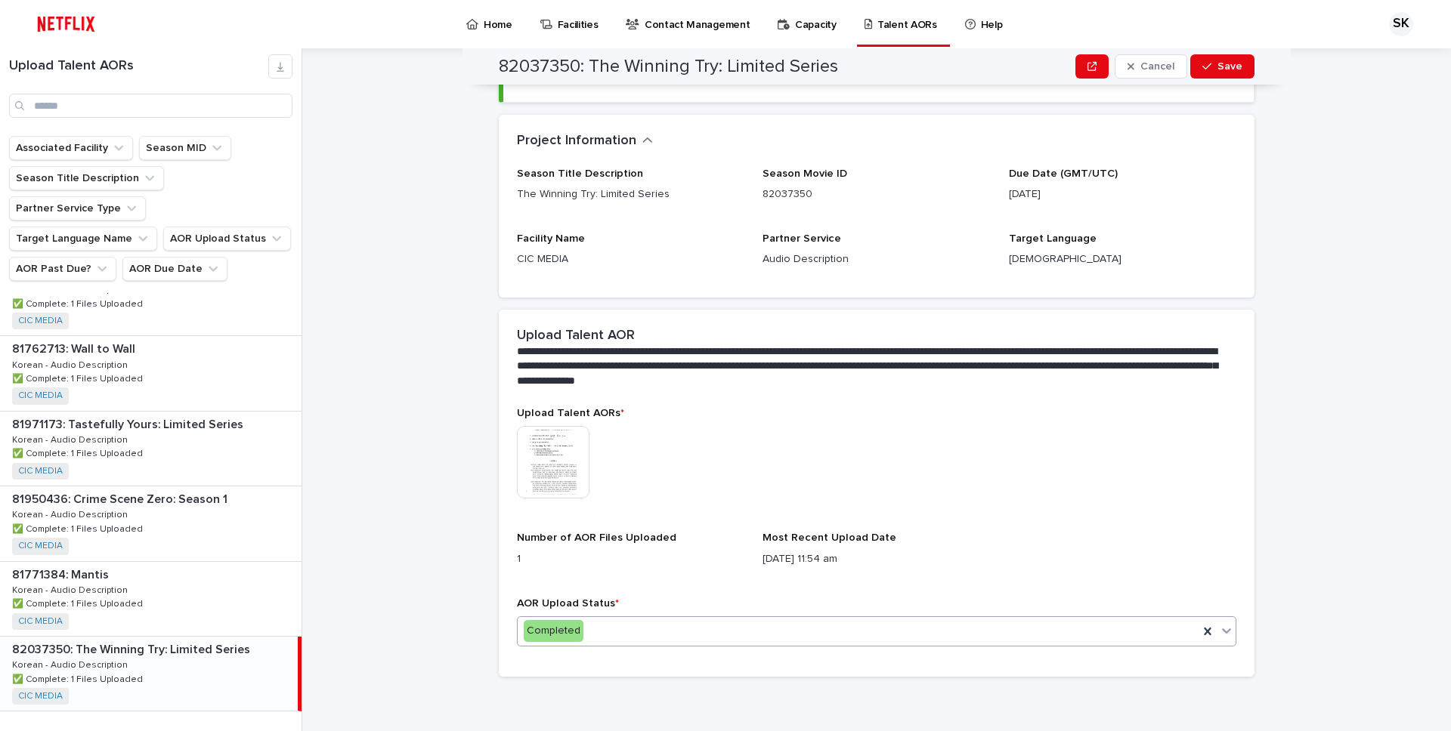
click at [679, 638] on div "Completed" at bounding box center [858, 631] width 681 height 25
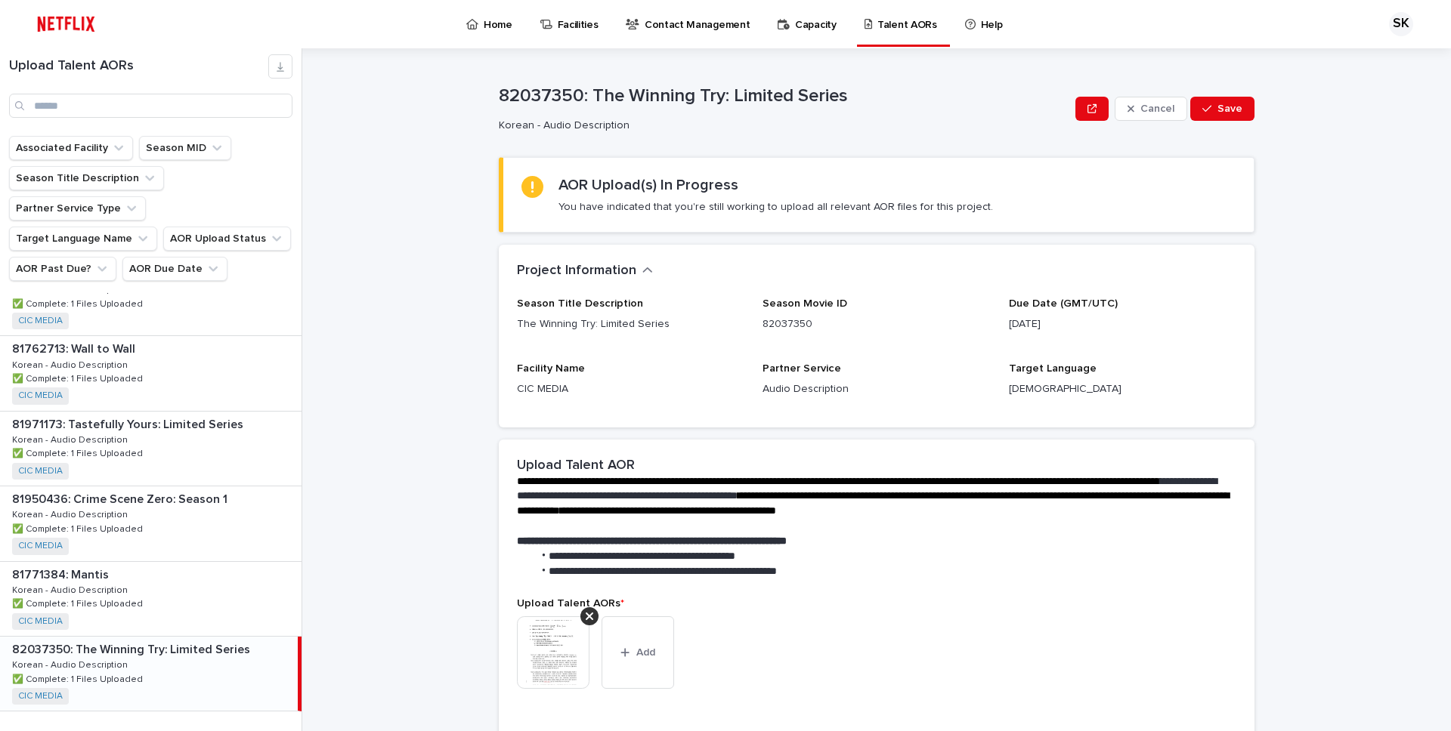
scroll to position [55, 0]
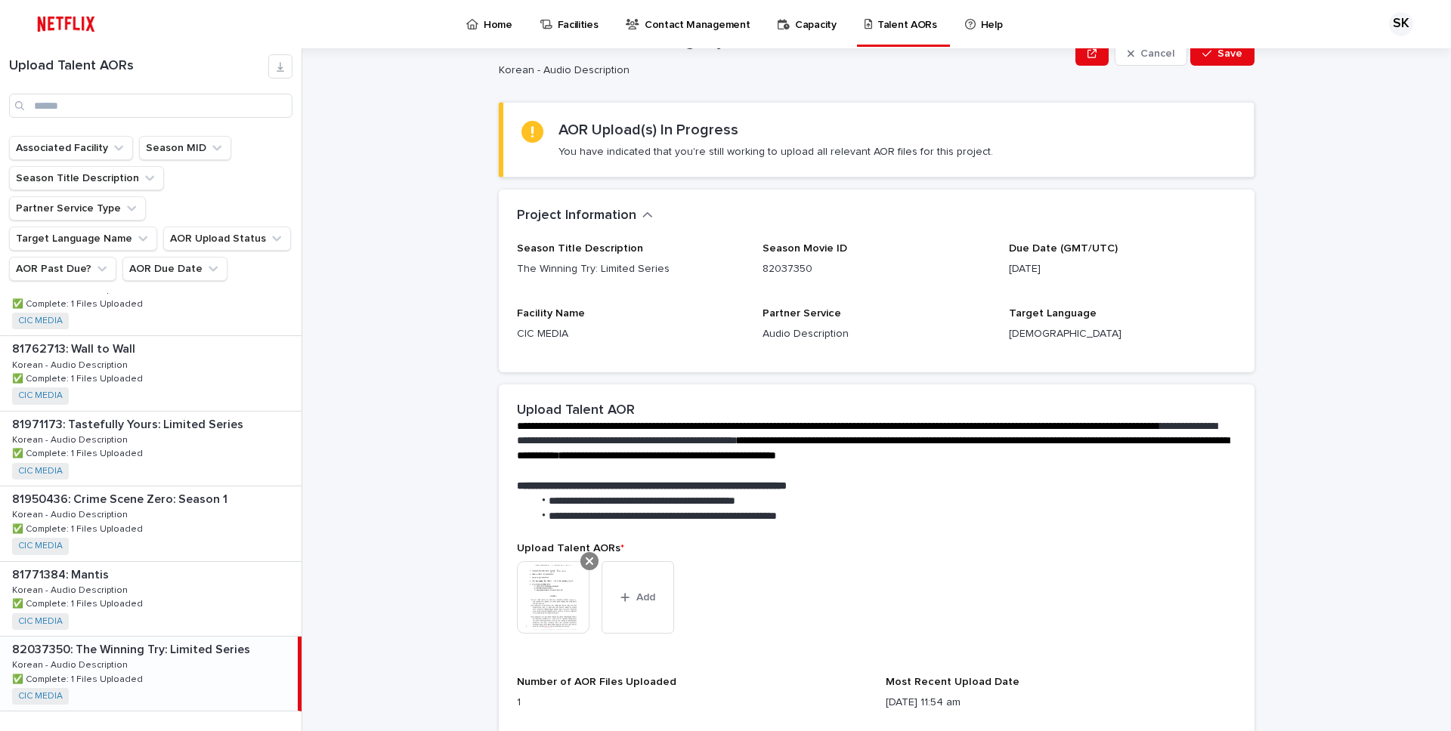
click at [586, 558] on icon at bounding box center [590, 562] width 8 height 8
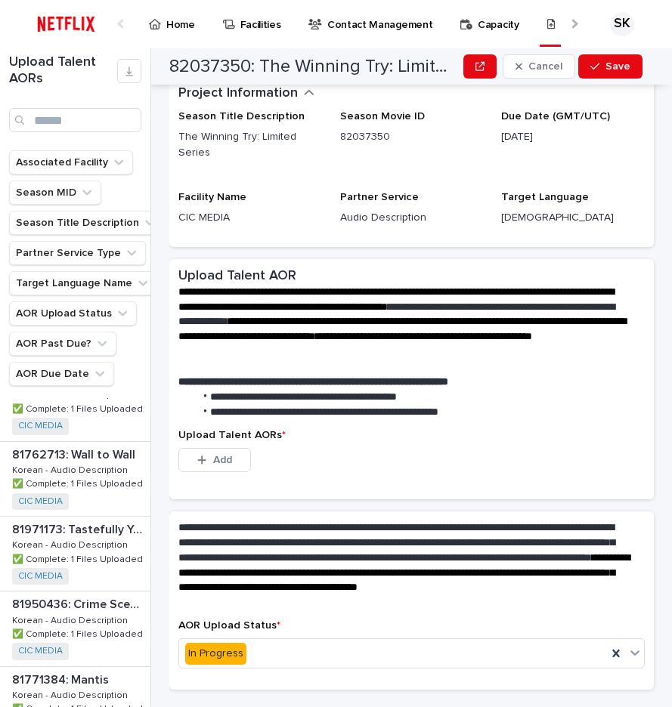
scroll to position [125, 0]
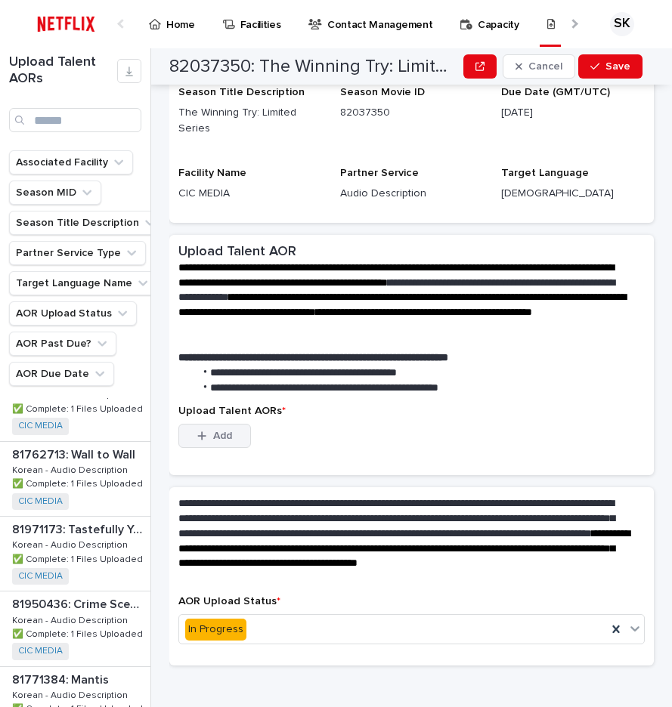
click at [226, 434] on span "Add" at bounding box center [222, 436] width 19 height 11
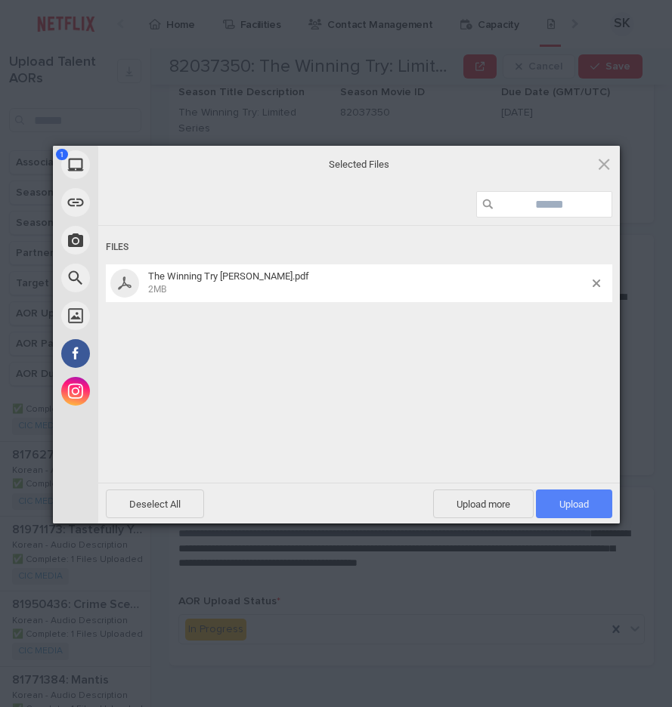
click at [580, 512] on span "Upload 1" at bounding box center [574, 504] width 76 height 29
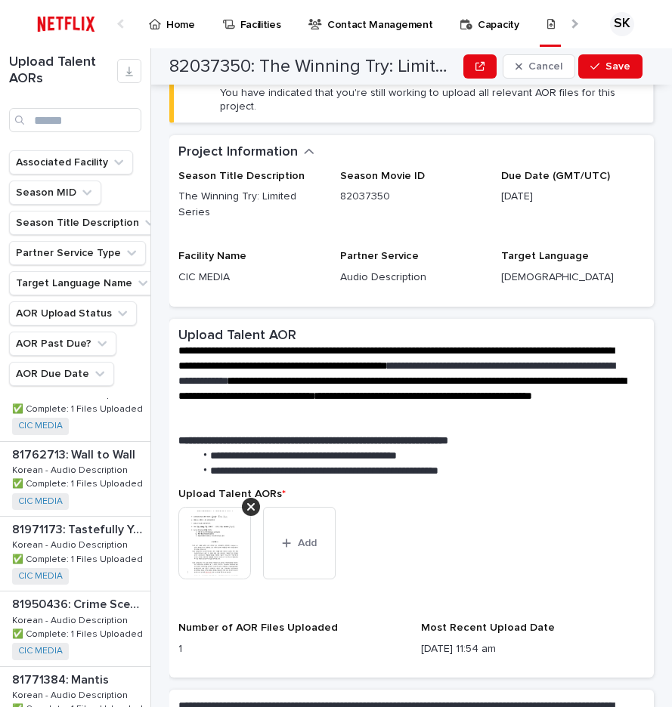
click at [208, 537] on img at bounding box center [214, 543] width 73 height 73
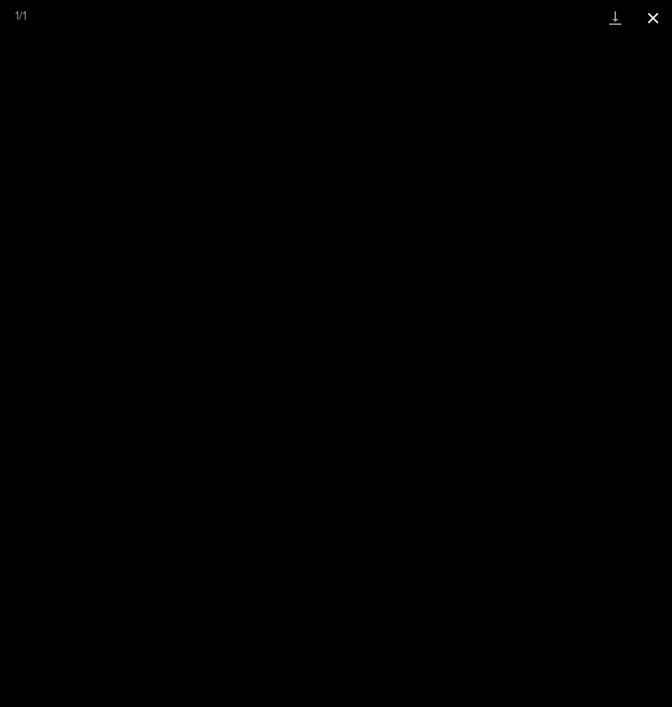
click at [648, 21] on button "Close gallery" at bounding box center [653, 18] width 38 height 36
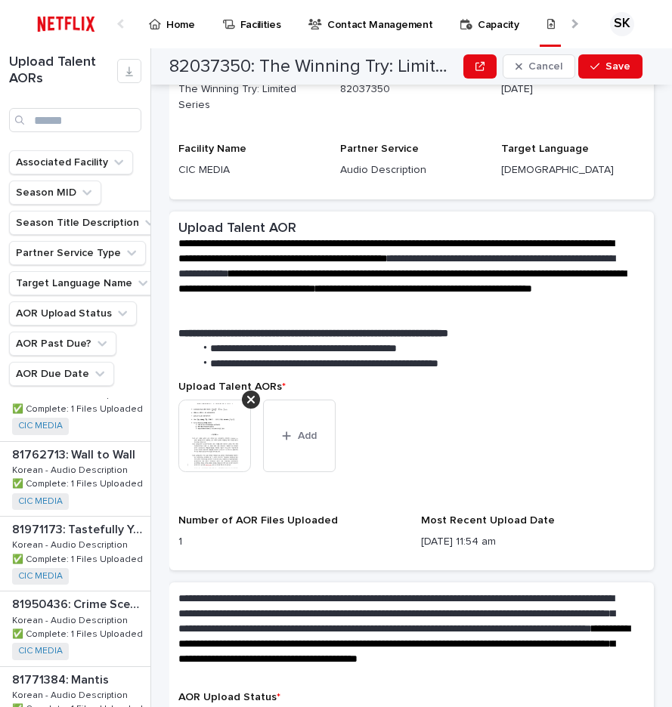
scroll to position [341, 0]
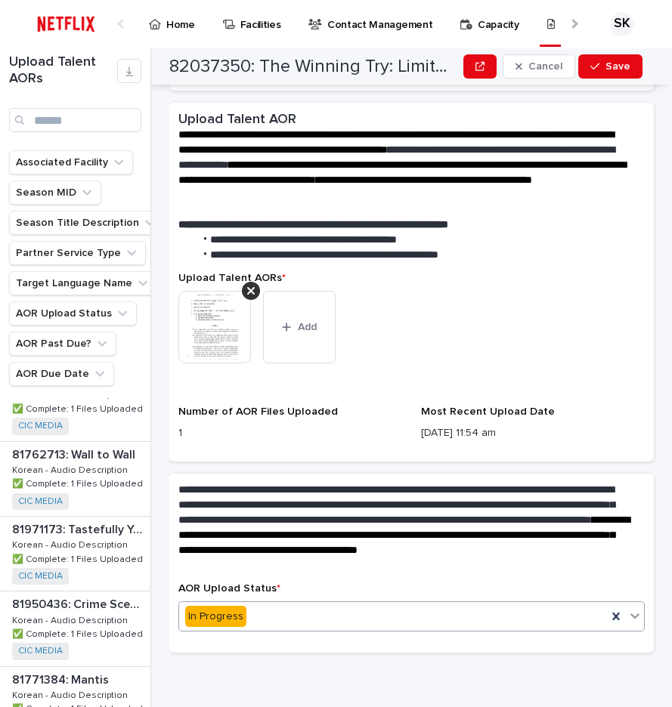
click at [266, 619] on div "In Progress" at bounding box center [393, 616] width 428 height 25
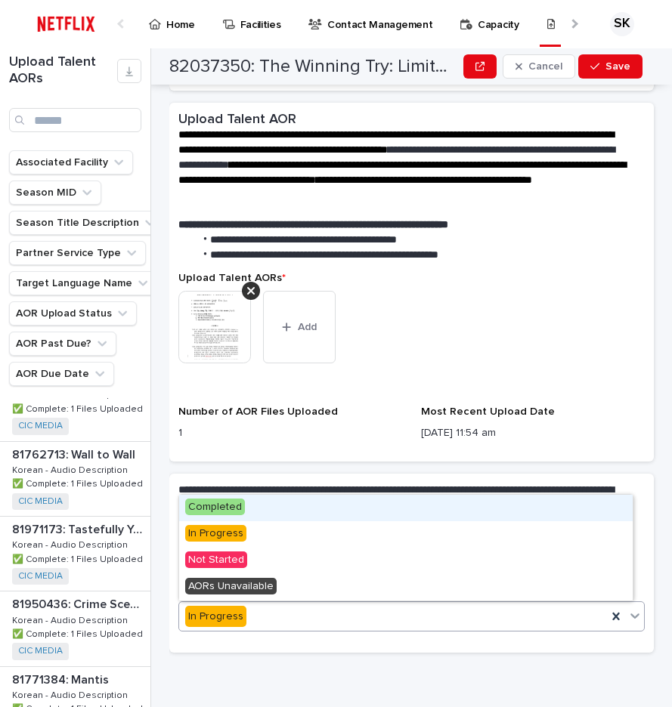
click at [251, 510] on div "Completed" at bounding box center [405, 508] width 453 height 26
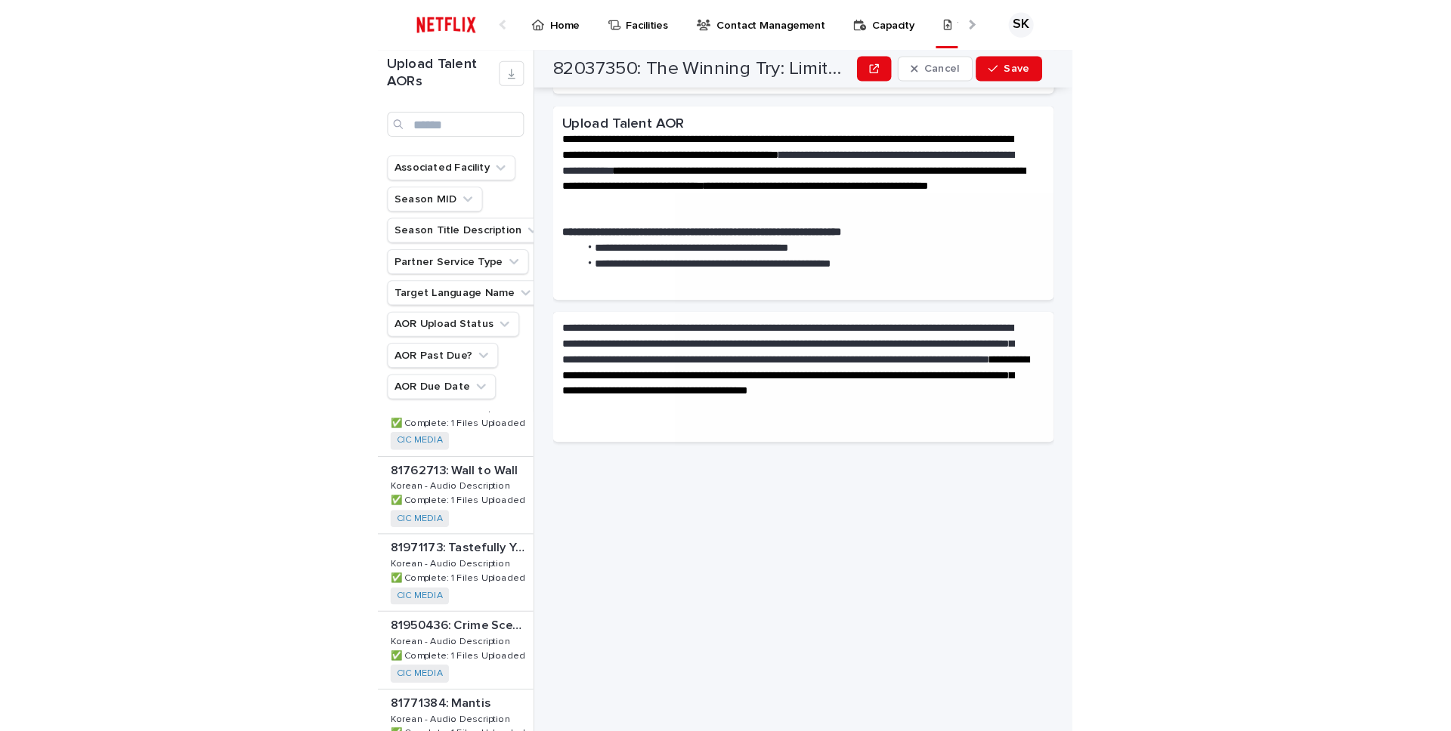
scroll to position [0, 0]
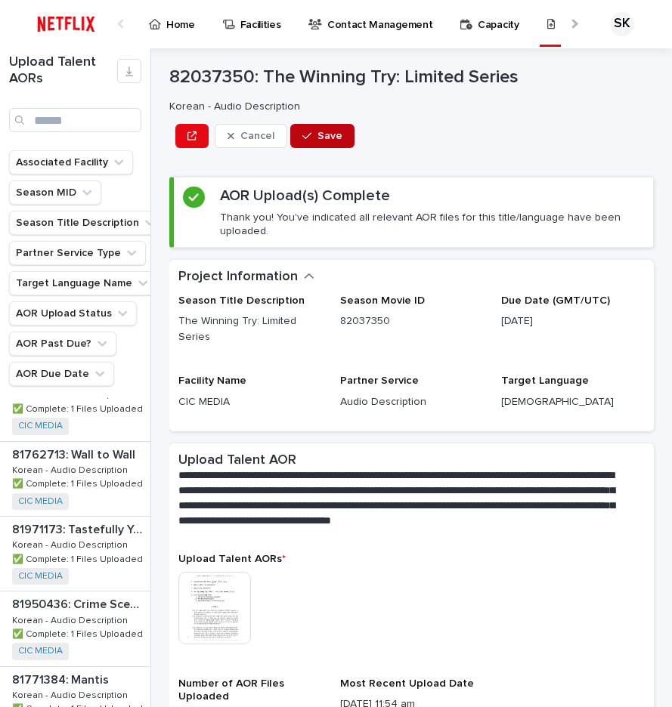
click at [312, 137] on div "button" at bounding box center [309, 136] width 15 height 11
